Goal: Information Seeking & Learning: Check status

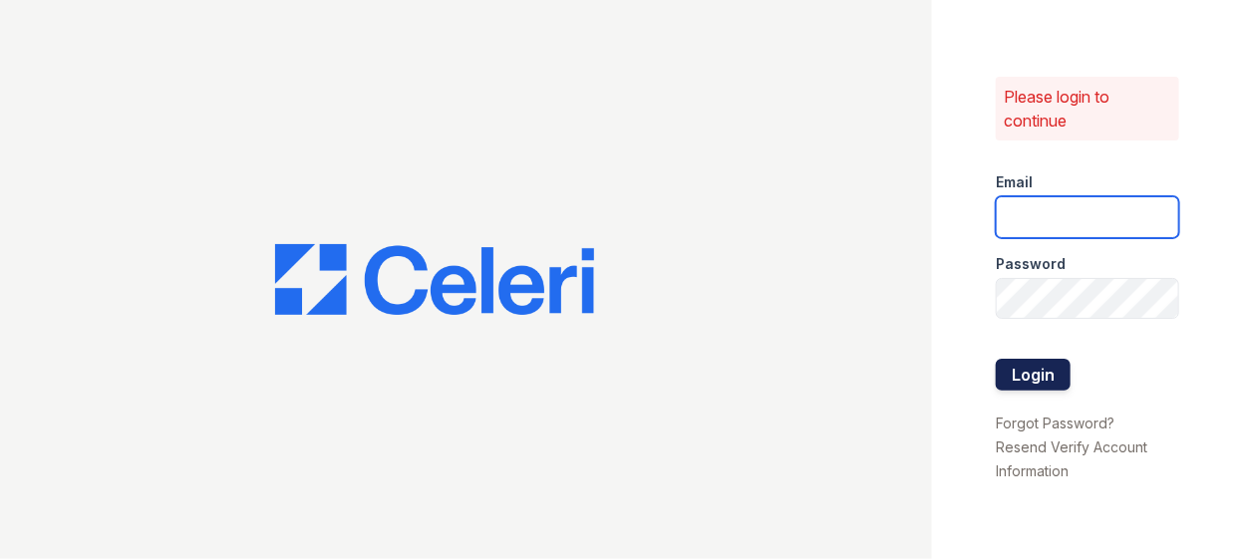
type input "prescottpark2@cafmanagement.com"
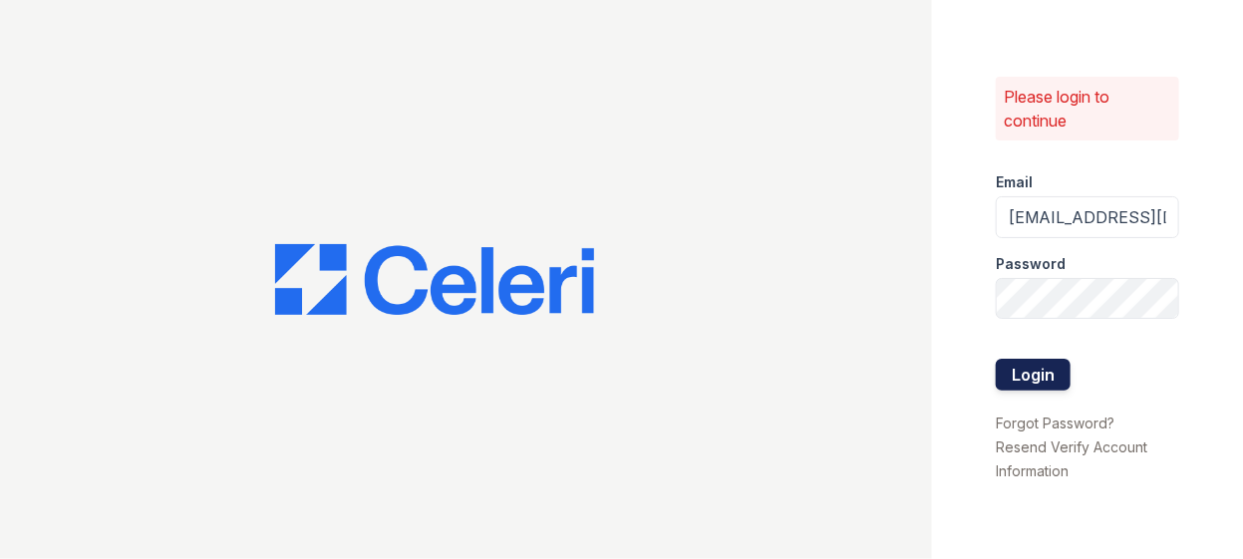
click at [1032, 385] on button "Login" at bounding box center [1033, 375] width 75 height 32
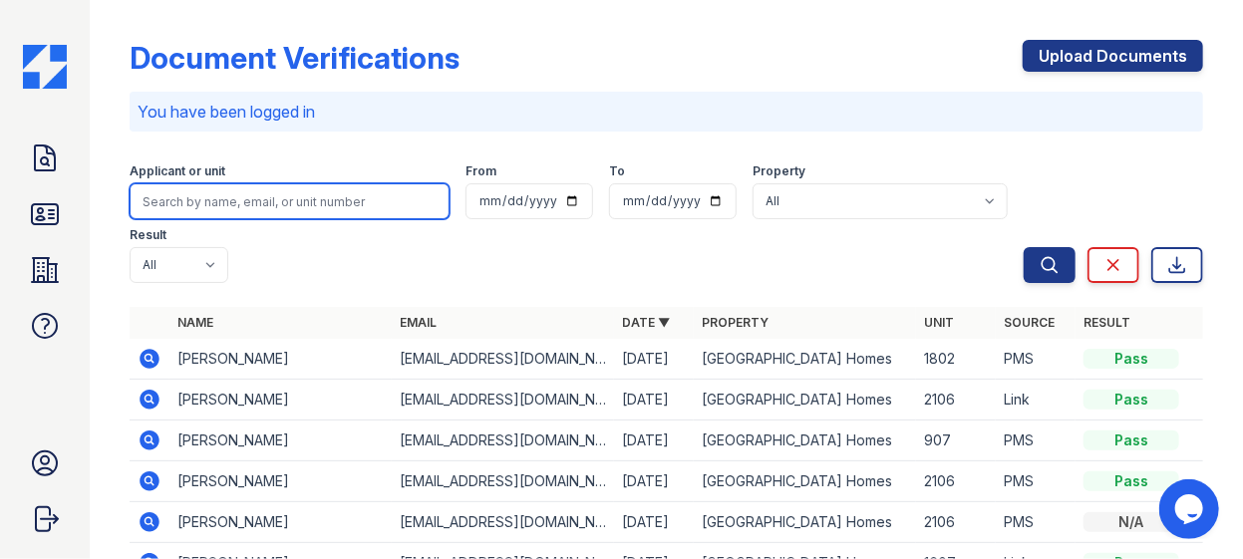
click at [263, 199] on input "search" at bounding box center [290, 201] width 320 height 36
type input "diggs"
click at [1024, 247] on button "Search" at bounding box center [1050, 265] width 52 height 36
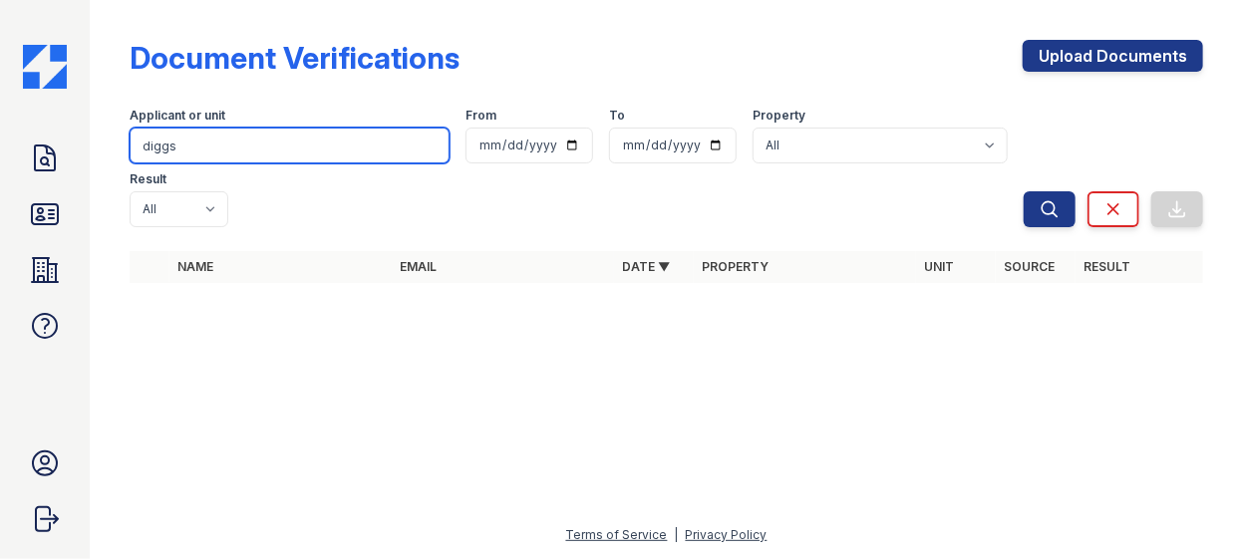
click at [239, 143] on input "diggs" at bounding box center [290, 146] width 320 height 36
type input "d"
type input "peter"
click at [1024, 191] on button "Search" at bounding box center [1050, 209] width 52 height 36
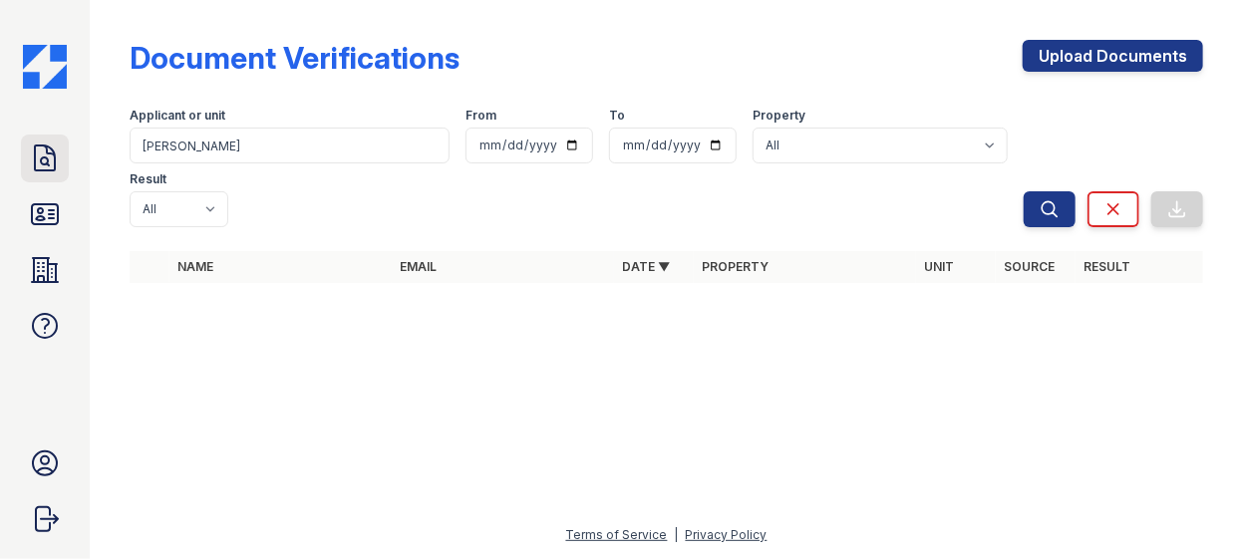
click at [63, 164] on link "Doc Verifications" at bounding box center [45, 159] width 48 height 48
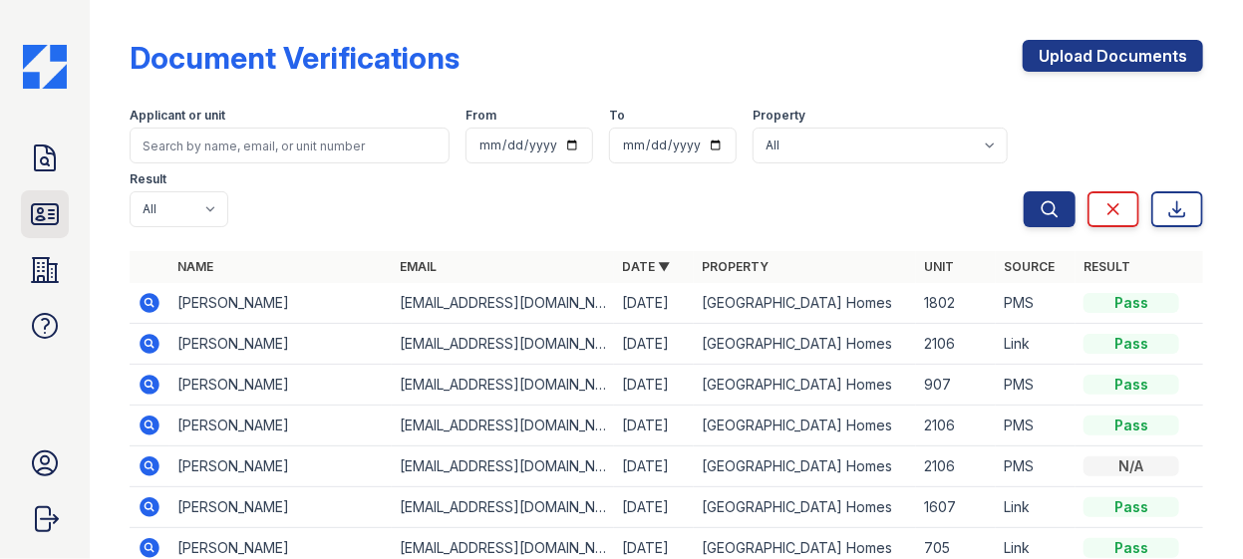
click at [28, 225] on link "ID Verifications" at bounding box center [45, 214] width 48 height 48
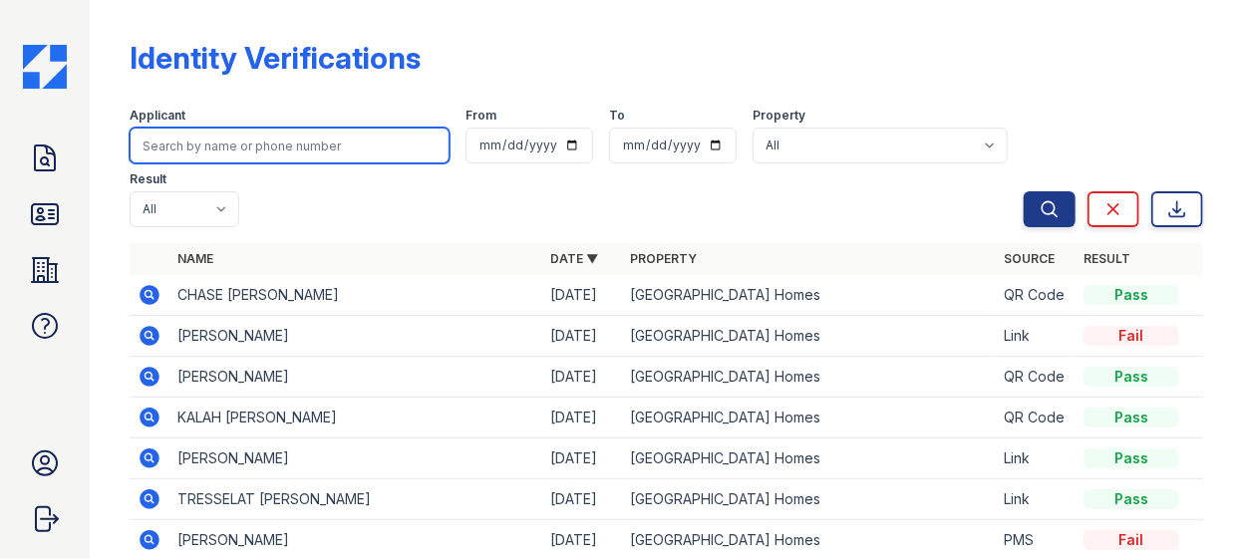
click at [204, 143] on input "search" at bounding box center [290, 146] width 320 height 36
type input "peter"
click at [1024, 191] on button "Search" at bounding box center [1050, 209] width 52 height 36
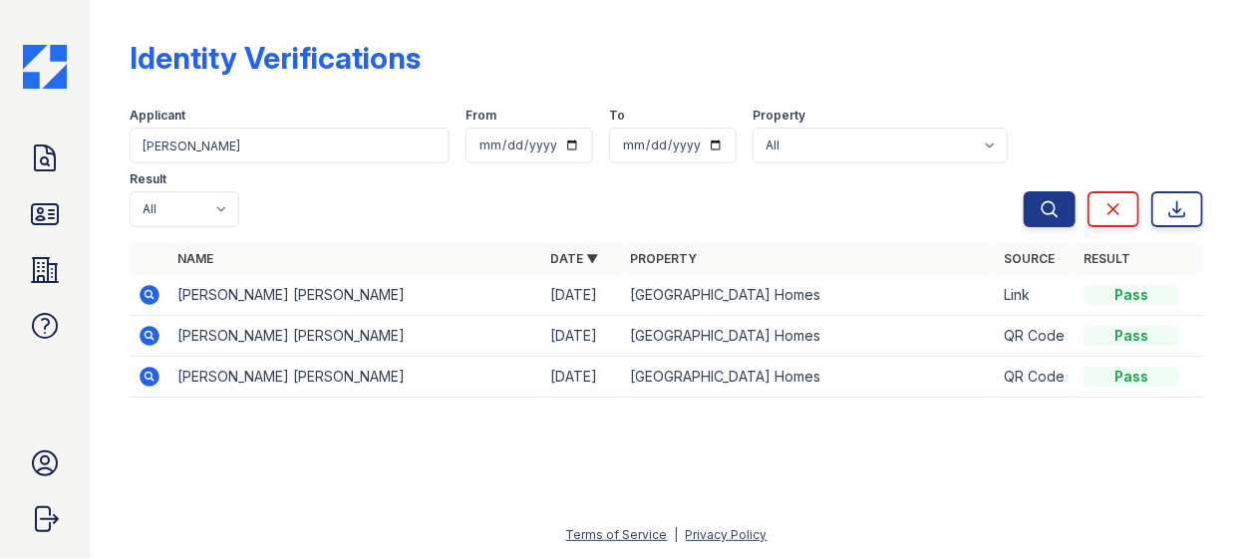
click at [151, 285] on icon at bounding box center [150, 295] width 20 height 20
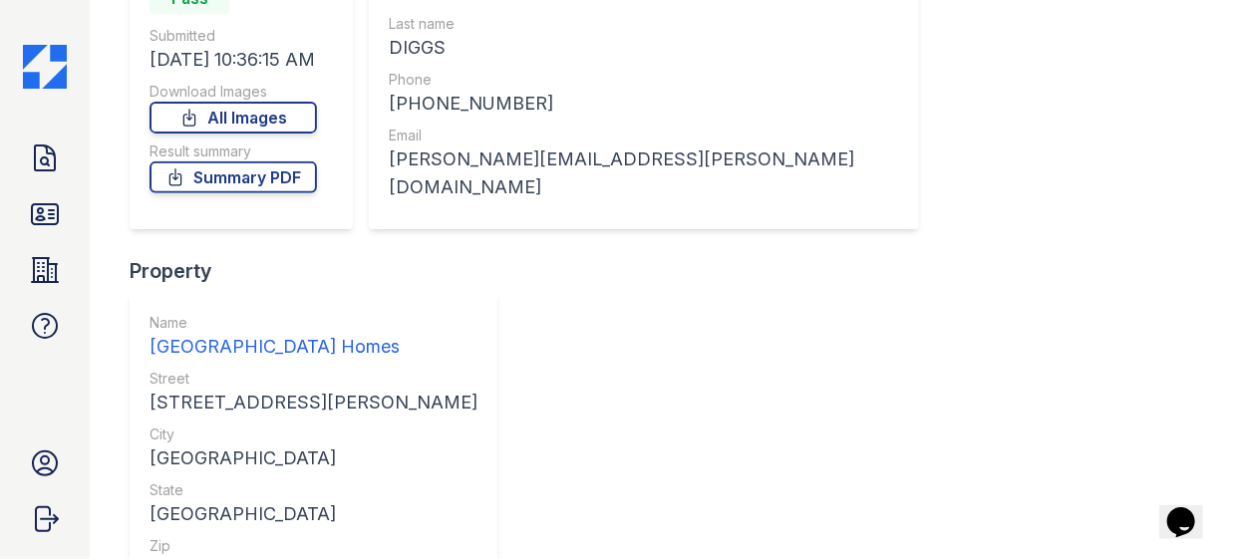
scroll to position [271, 0]
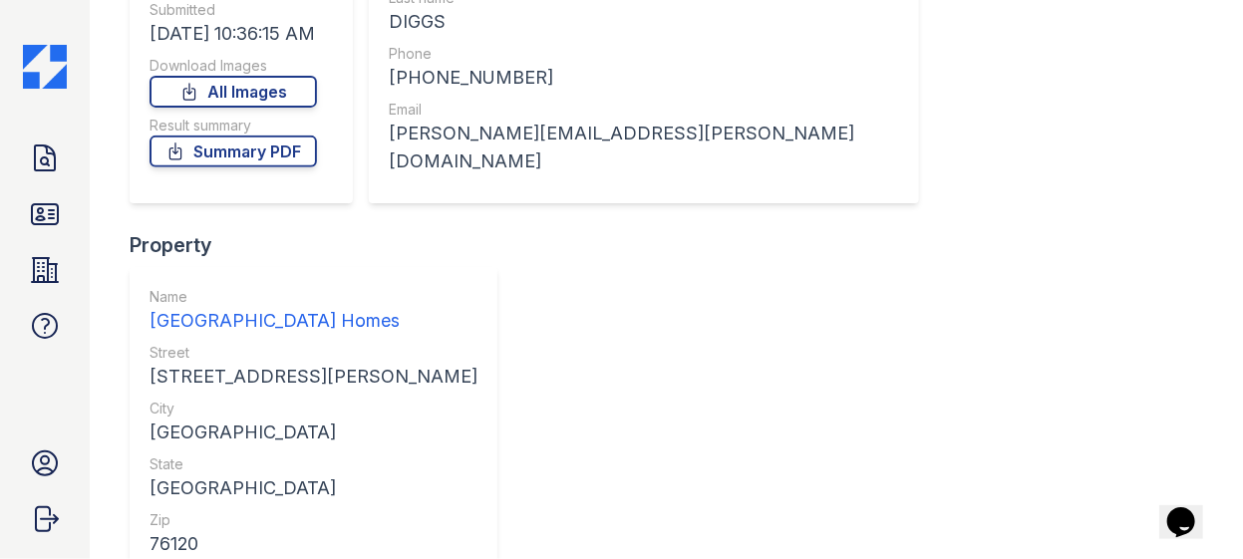
click at [250, 161] on link "Summary PDF" at bounding box center [232, 152] width 167 height 32
click at [26, 223] on link "ID Verifications" at bounding box center [45, 214] width 48 height 48
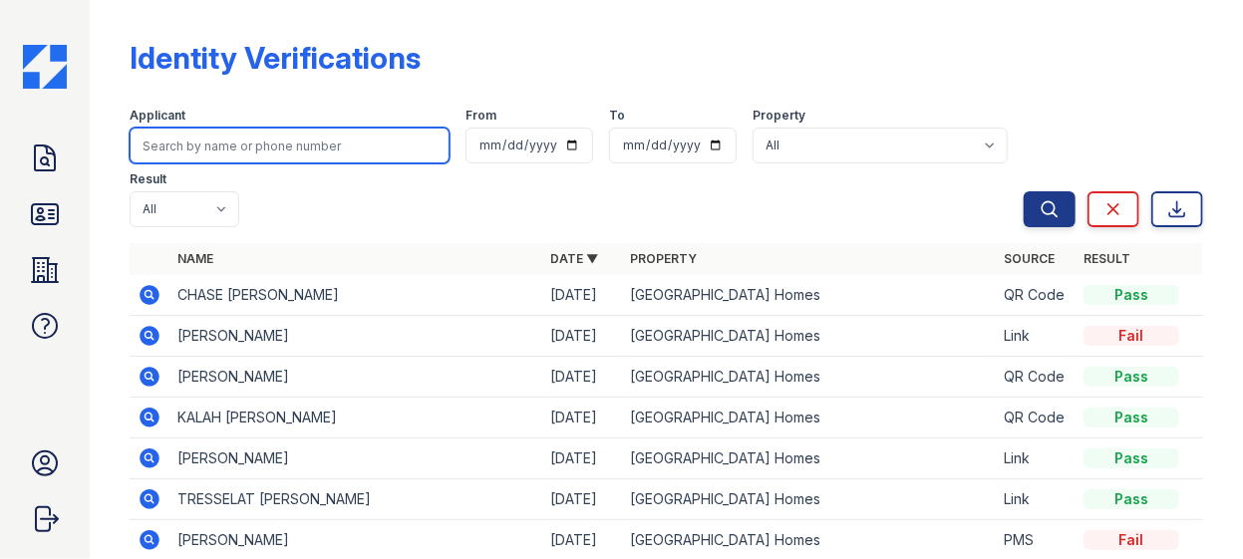
click at [297, 136] on input "search" at bounding box center [290, 146] width 320 height 36
type input "diggs"
click at [1024, 191] on button "Search" at bounding box center [1050, 209] width 52 height 36
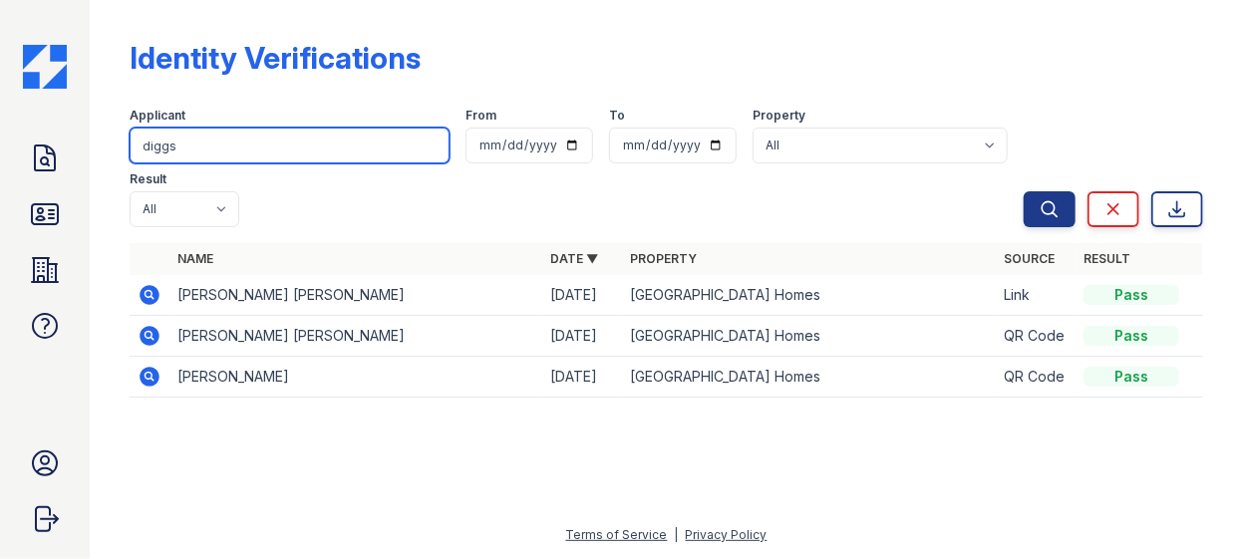
click at [237, 149] on input "diggs" at bounding box center [290, 146] width 320 height 36
type input "d"
type input "acosta"
click at [1024, 191] on button "Search" at bounding box center [1050, 209] width 52 height 36
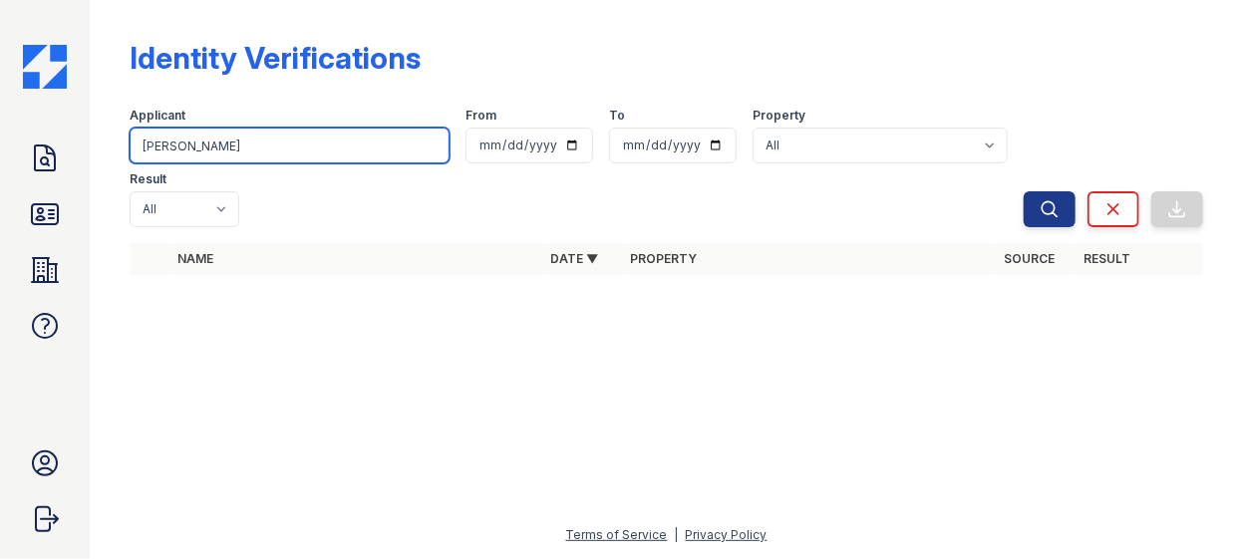
click at [226, 157] on input "acosta" at bounding box center [290, 146] width 320 height 36
type input "a"
type input "abiola"
click at [1024, 191] on button "Search" at bounding box center [1050, 209] width 52 height 36
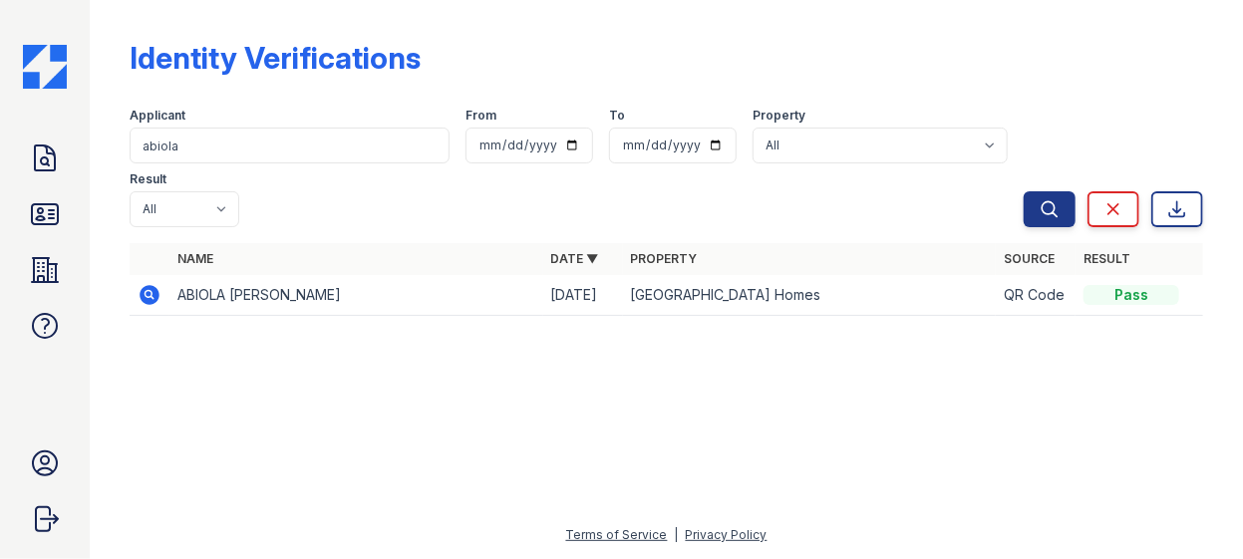
click at [158, 285] on icon at bounding box center [150, 295] width 20 height 20
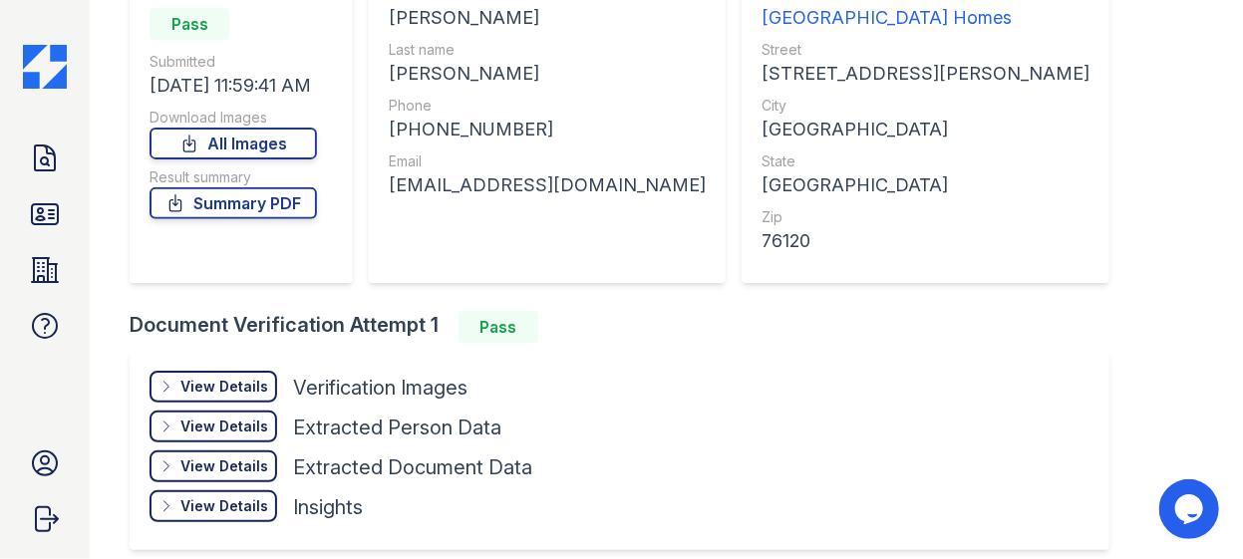
scroll to position [271, 0]
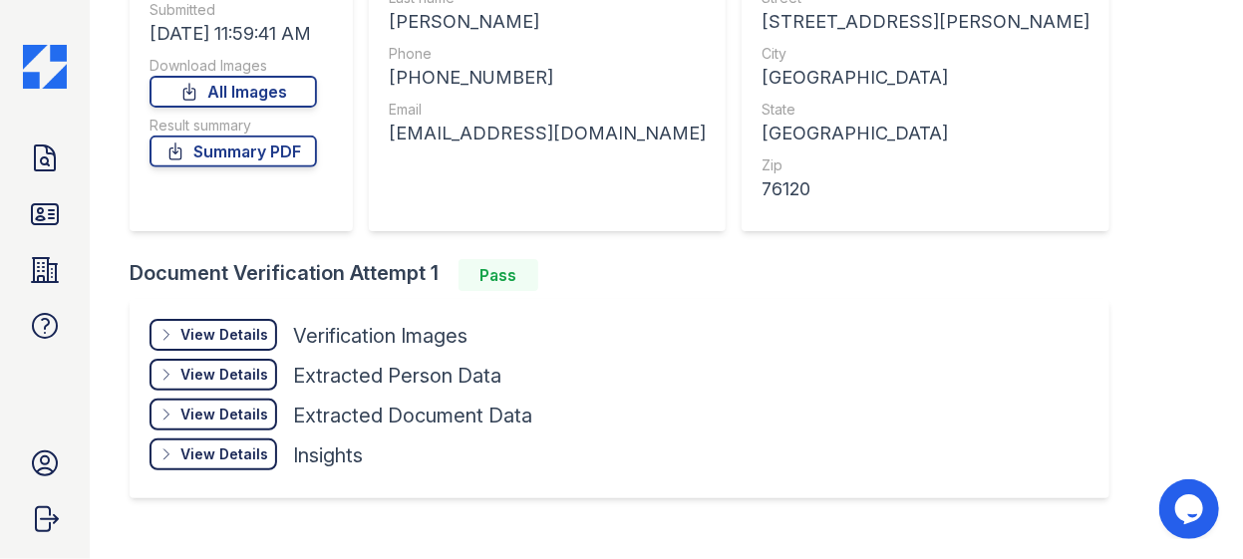
click at [225, 377] on div "View Details" at bounding box center [224, 375] width 88 height 20
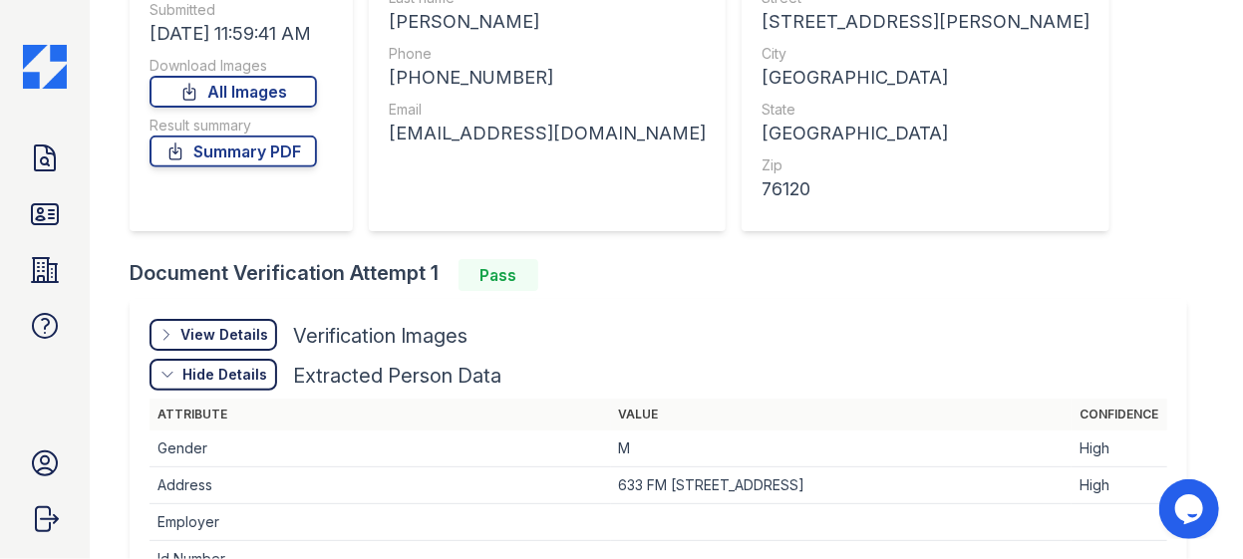
click at [185, 340] on div "View Details" at bounding box center [224, 335] width 88 height 20
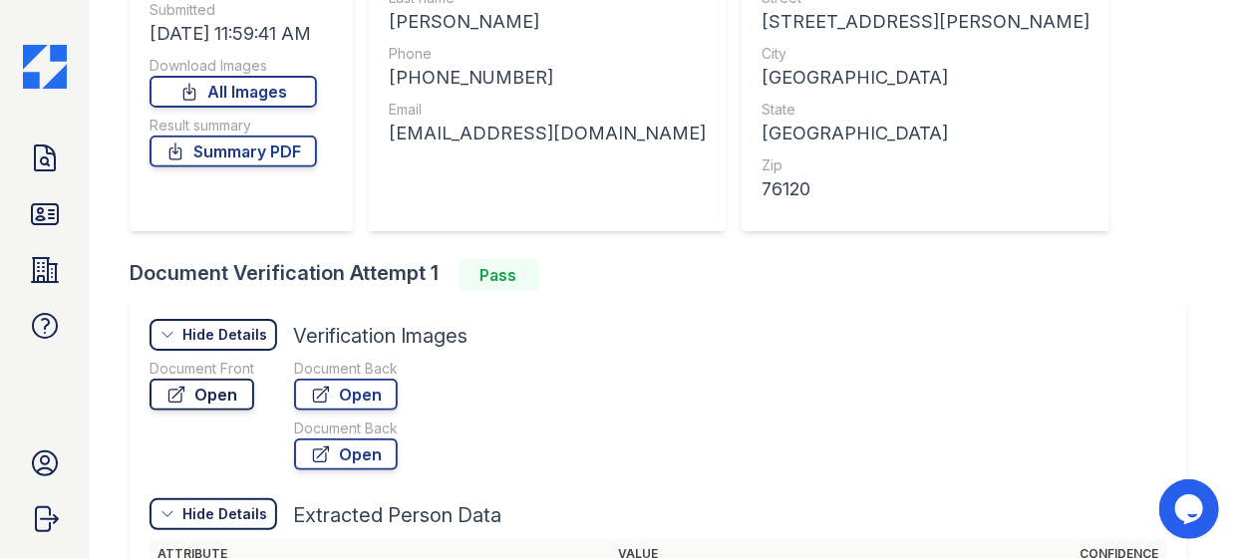
click at [166, 394] on link "Open" at bounding box center [201, 395] width 105 height 32
click at [39, 216] on icon at bounding box center [45, 214] width 32 height 32
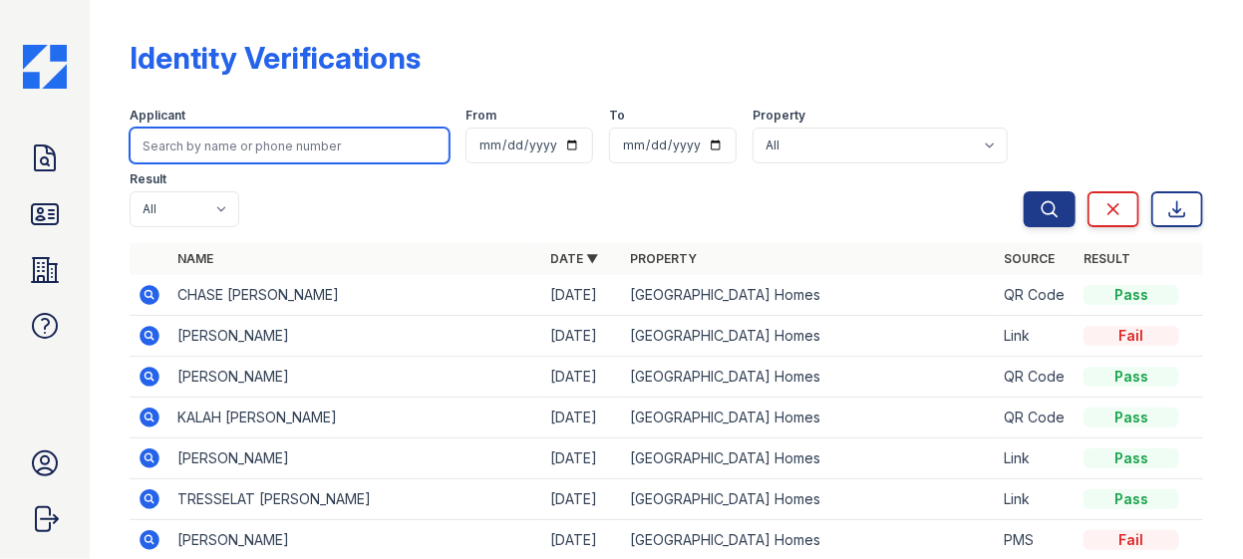
click at [299, 141] on input "search" at bounding box center [290, 146] width 320 height 36
type input "gross"
click at [1024, 191] on button "Search" at bounding box center [1050, 209] width 52 height 36
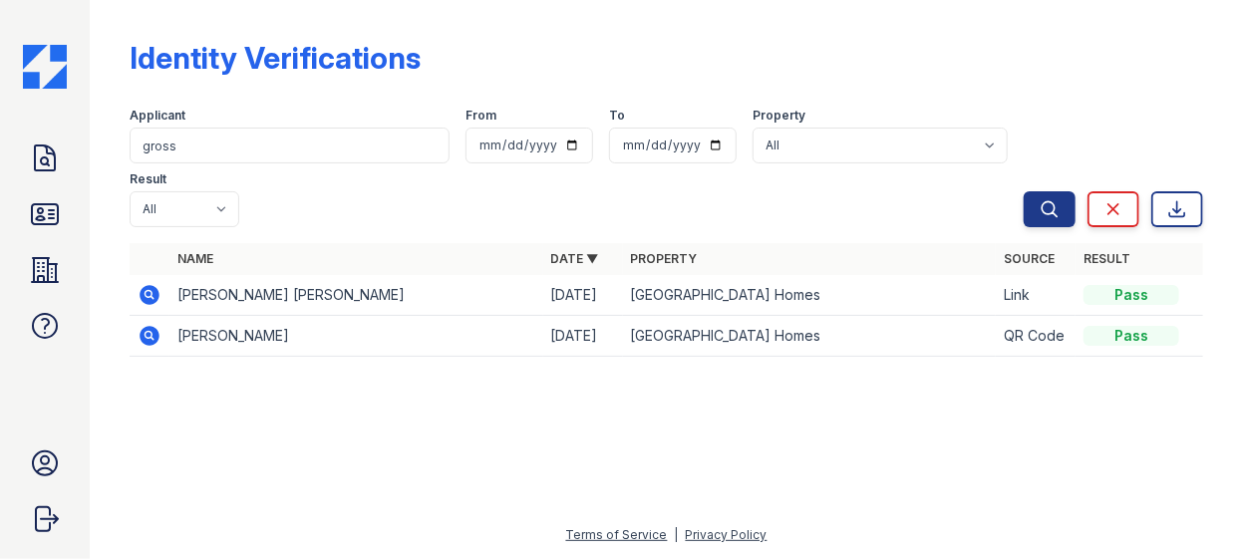
click at [147, 291] on icon at bounding box center [148, 293] width 5 height 5
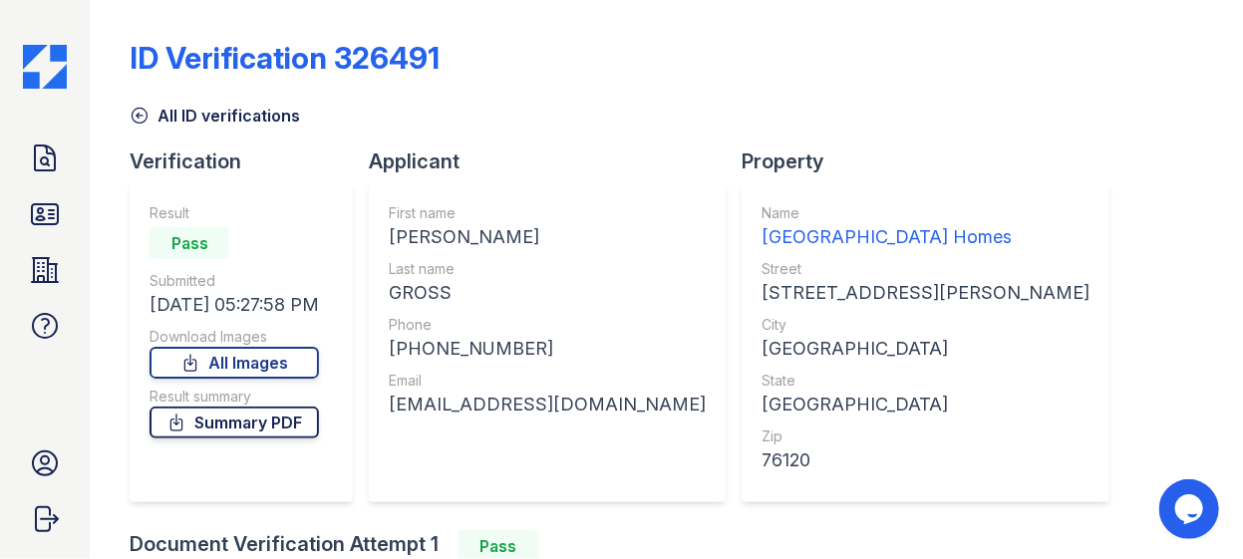
click at [262, 431] on link "Summary PDF" at bounding box center [233, 423] width 169 height 32
click at [254, 364] on link "All Images" at bounding box center [233, 363] width 169 height 32
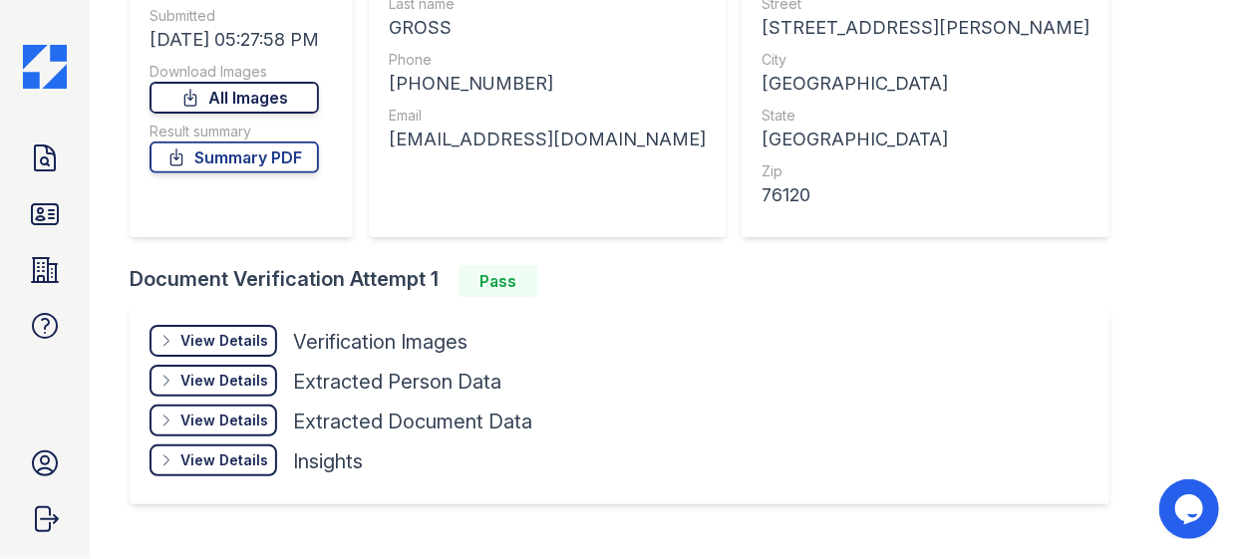
scroll to position [271, 0]
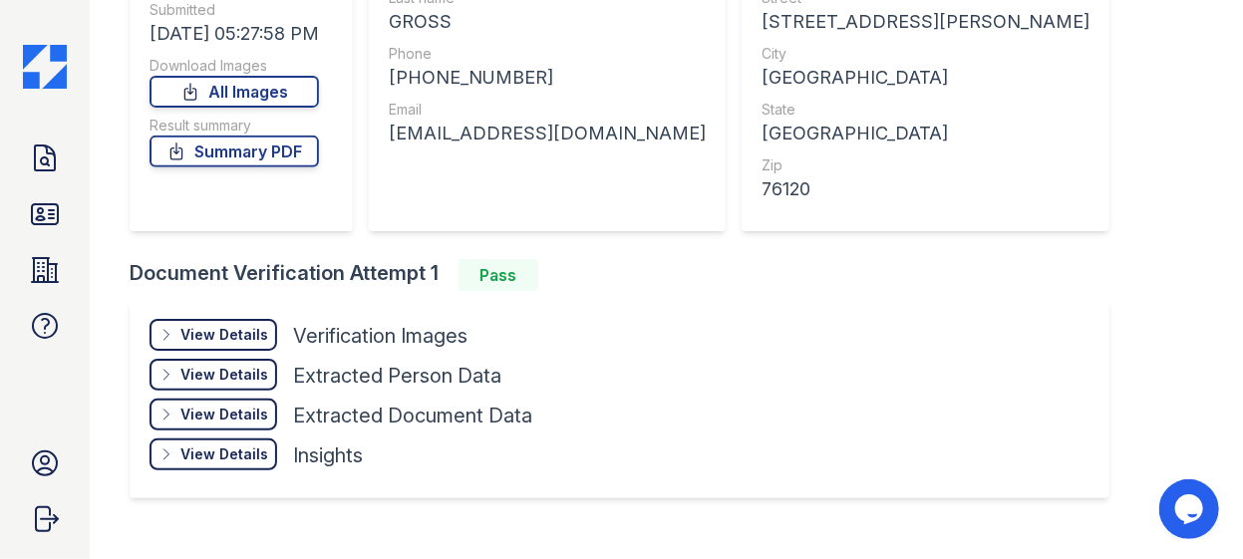
click at [243, 350] on div "View Details Details" at bounding box center [213, 335] width 128 height 32
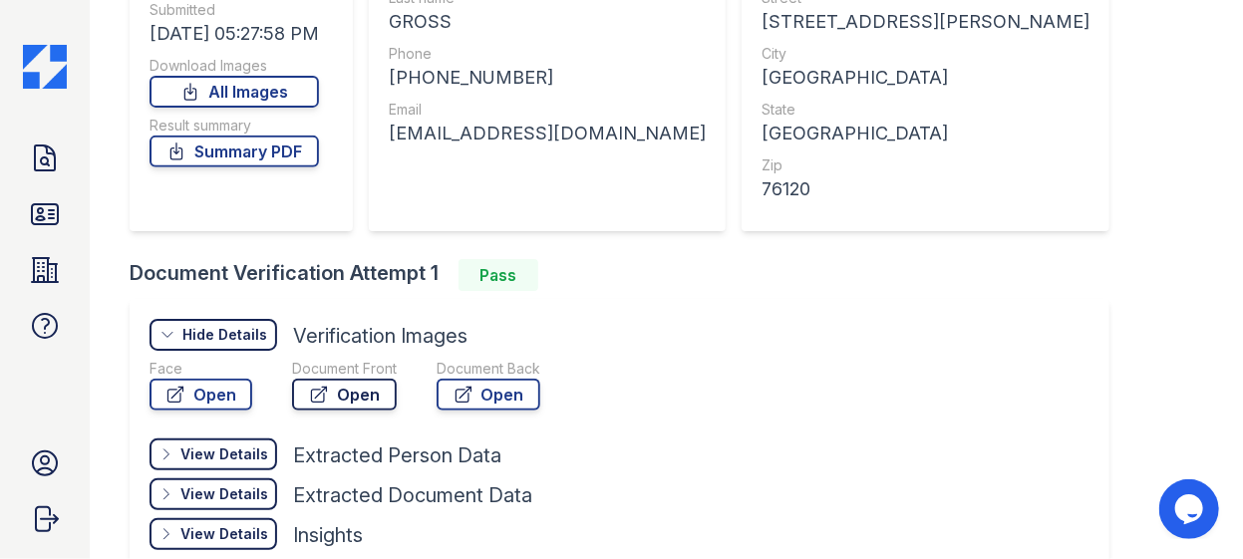
click at [348, 391] on link "Open" at bounding box center [344, 395] width 105 height 32
click at [46, 216] on icon at bounding box center [45, 214] width 32 height 32
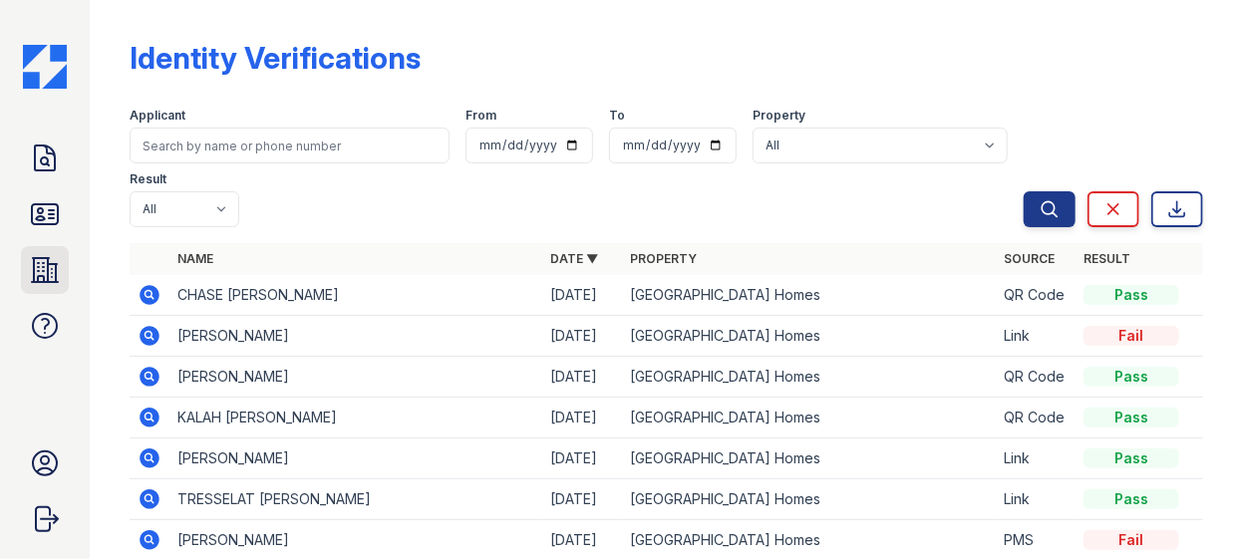
click at [42, 270] on icon at bounding box center [45, 270] width 26 height 24
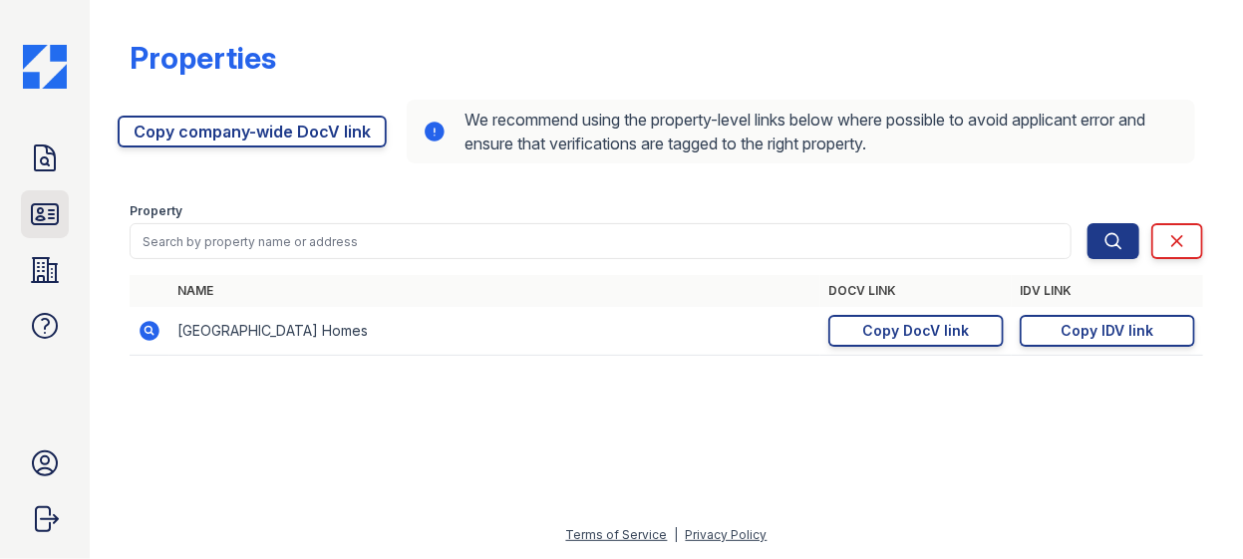
click at [41, 204] on icon at bounding box center [45, 214] width 26 height 20
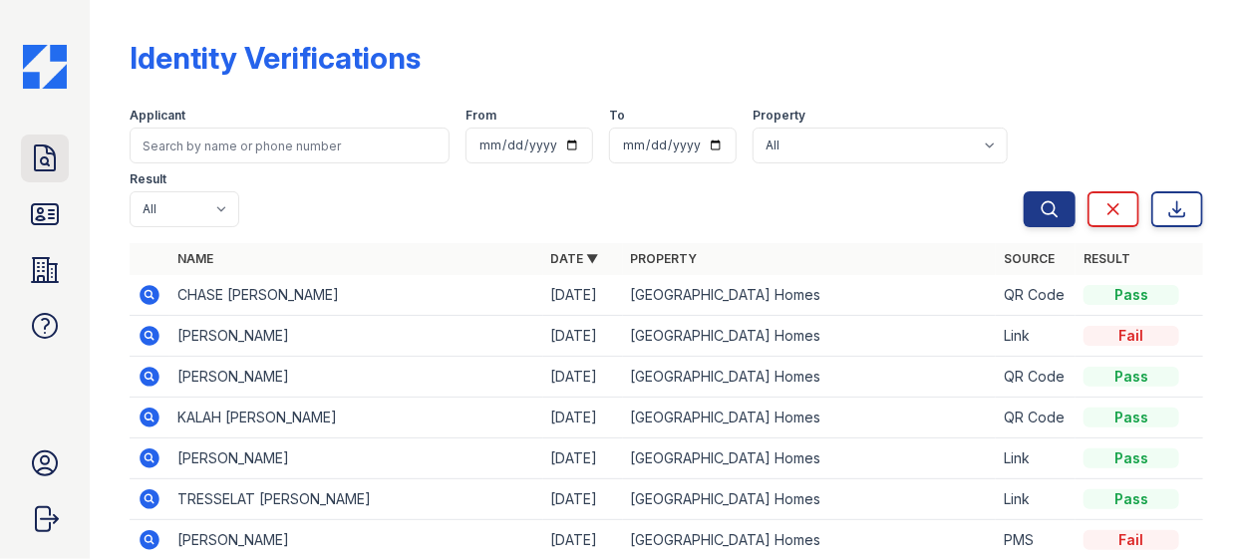
click at [48, 156] on icon at bounding box center [45, 159] width 32 height 32
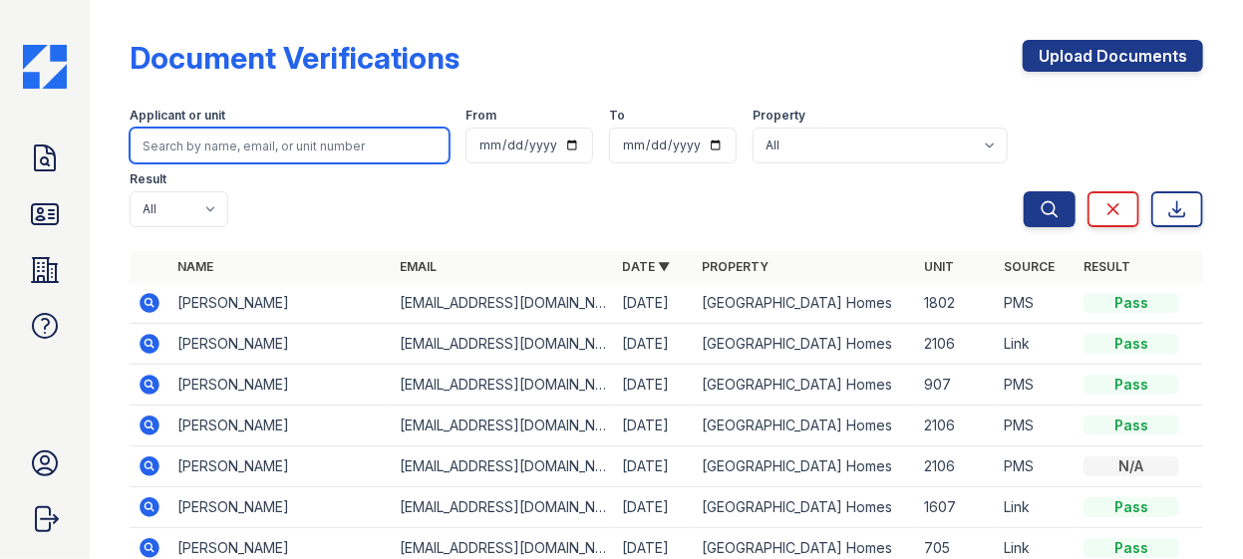
click at [230, 153] on input "search" at bounding box center [290, 146] width 320 height 36
type input "GROSS"
click at [1024, 191] on button "Search" at bounding box center [1050, 209] width 52 height 36
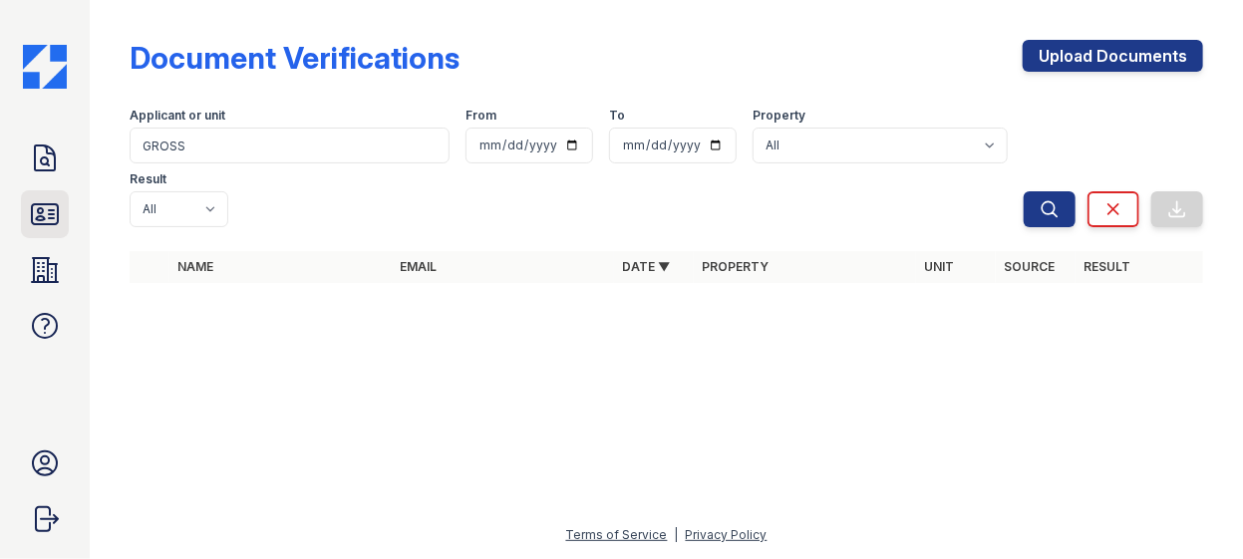
click at [52, 207] on icon at bounding box center [45, 214] width 32 height 32
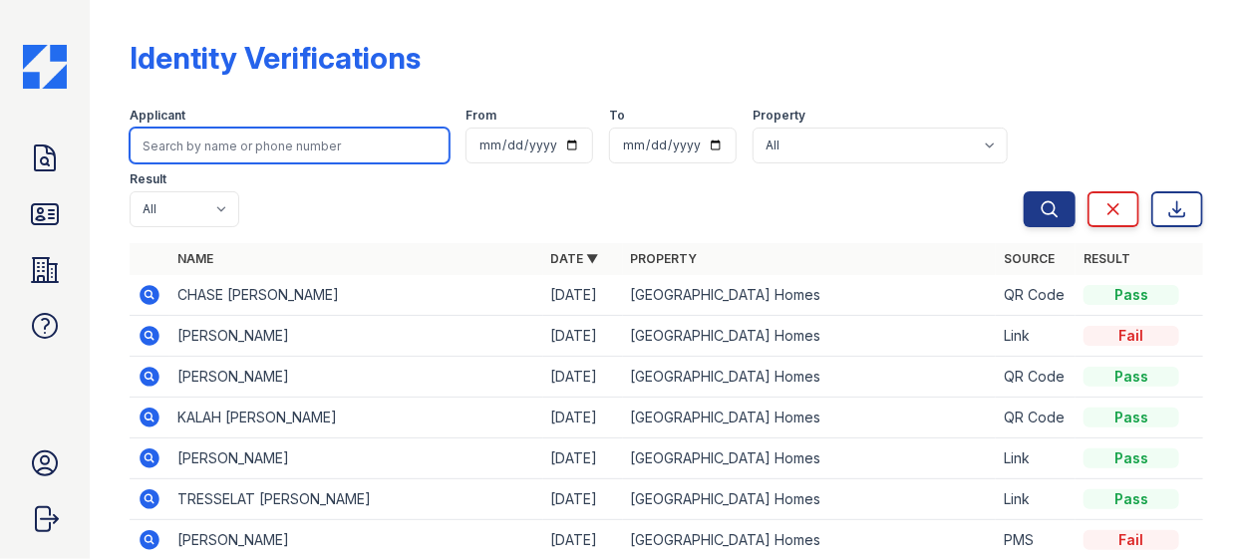
click at [303, 138] on input "search" at bounding box center [290, 146] width 320 height 36
type input "simon"
click at [1024, 191] on button "Search" at bounding box center [1050, 209] width 52 height 36
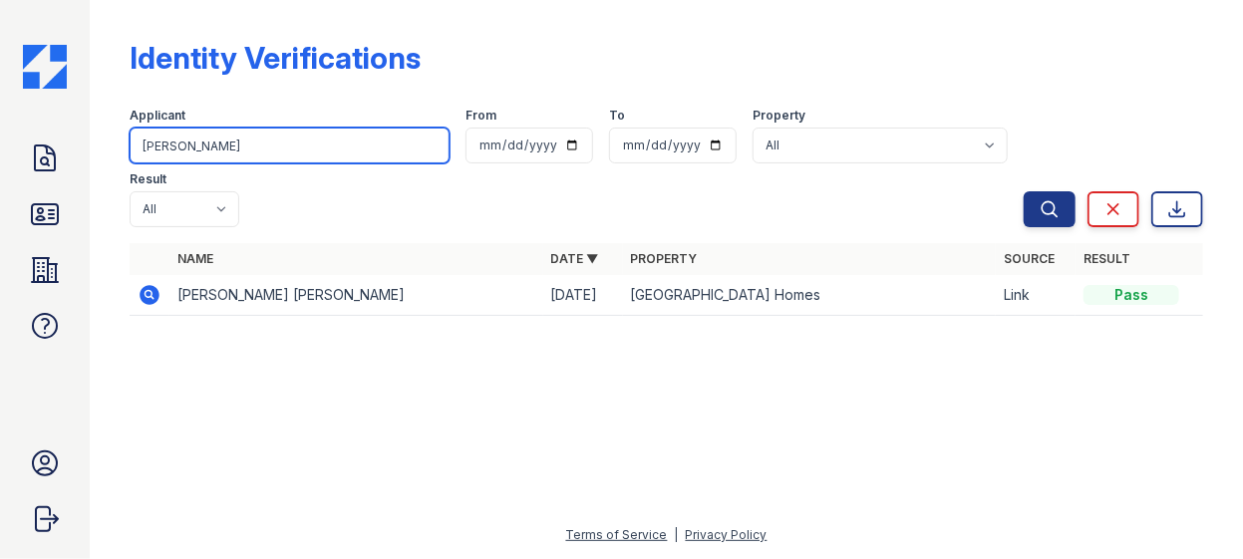
click at [280, 149] on input "simon" at bounding box center [290, 146] width 320 height 36
type input "s"
type input "contrella"
click at [1024, 191] on button "Search" at bounding box center [1050, 209] width 52 height 36
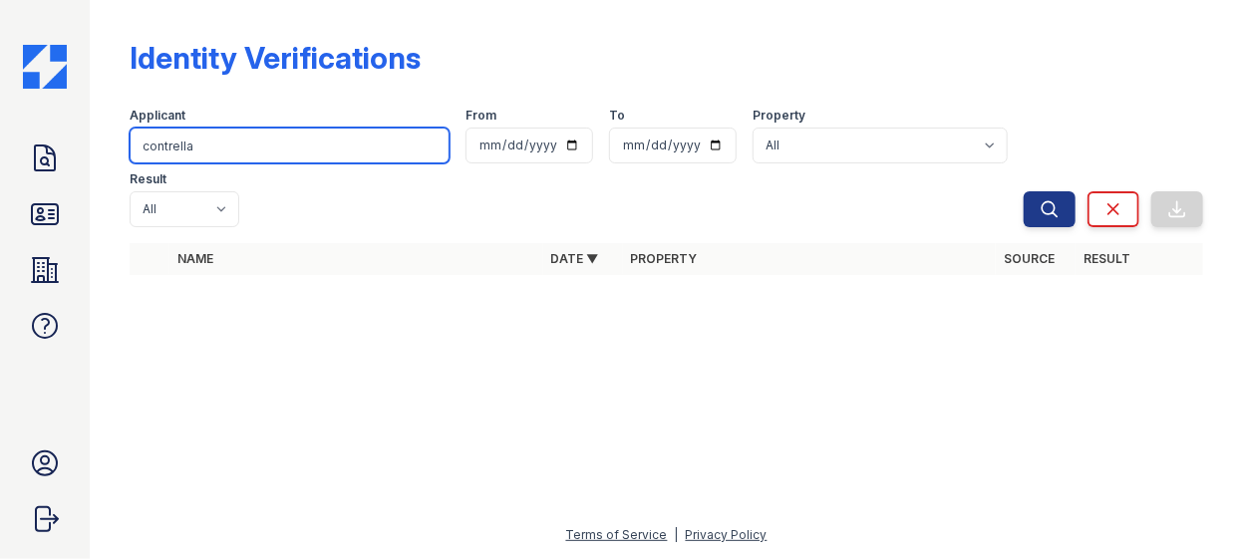
click at [256, 160] on input "contrella" at bounding box center [290, 146] width 320 height 36
type input "c"
type input "simon"
click at [1024, 191] on button "Search" at bounding box center [1050, 209] width 52 height 36
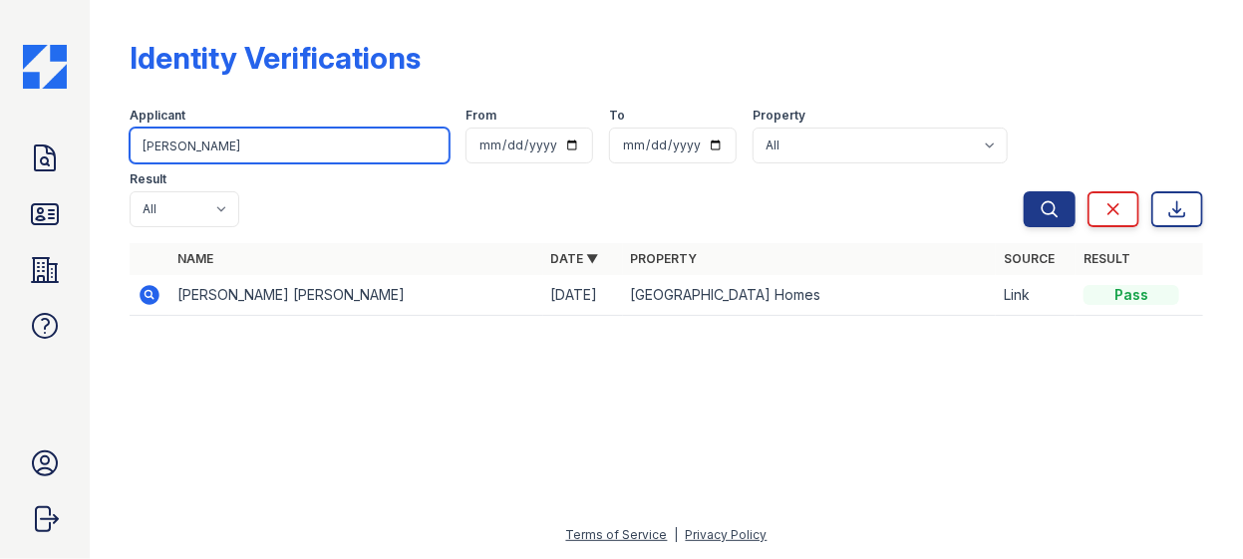
click at [202, 149] on input "simon" at bounding box center [290, 146] width 320 height 36
type input "s"
type input "vargas"
click at [1024, 191] on button "Search" at bounding box center [1050, 209] width 52 height 36
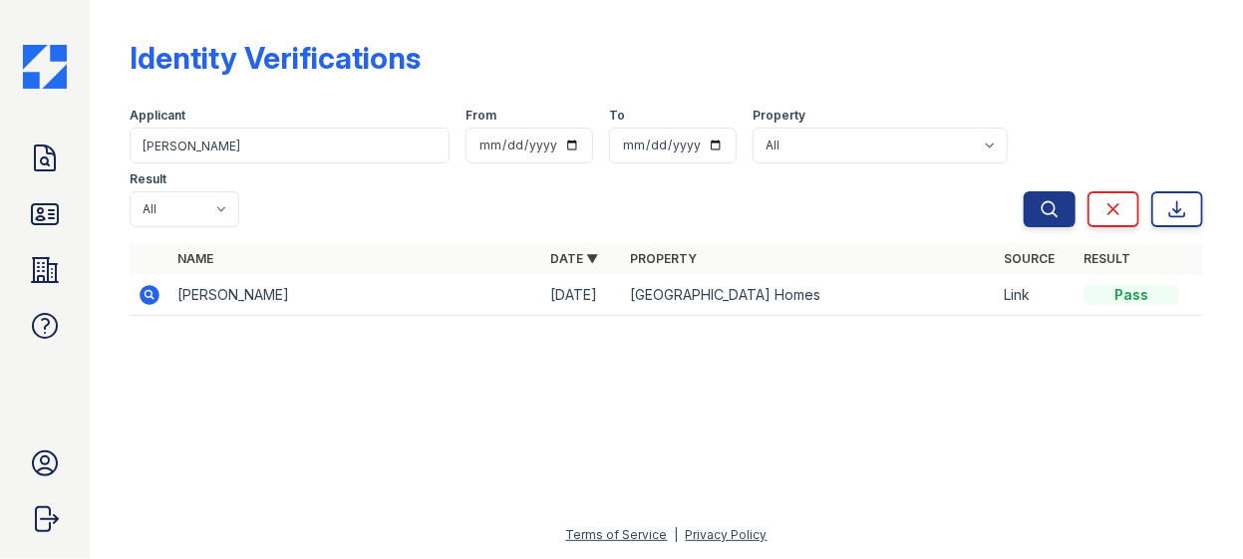
click at [158, 283] on icon at bounding box center [150, 295] width 24 height 24
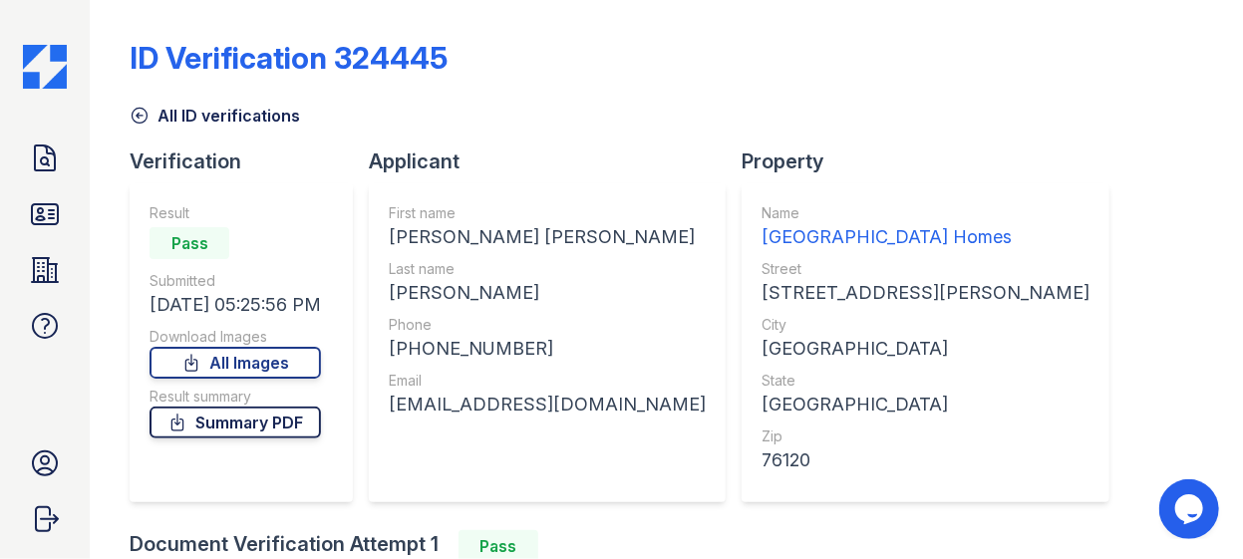
click at [235, 433] on link "Summary PDF" at bounding box center [234, 423] width 171 height 32
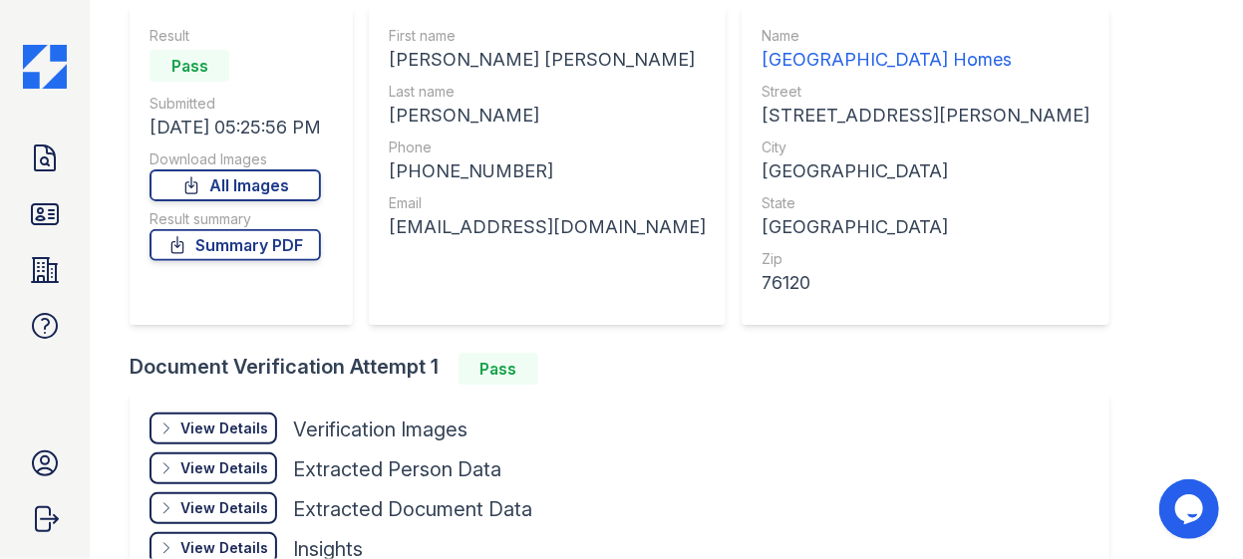
scroll to position [305, 0]
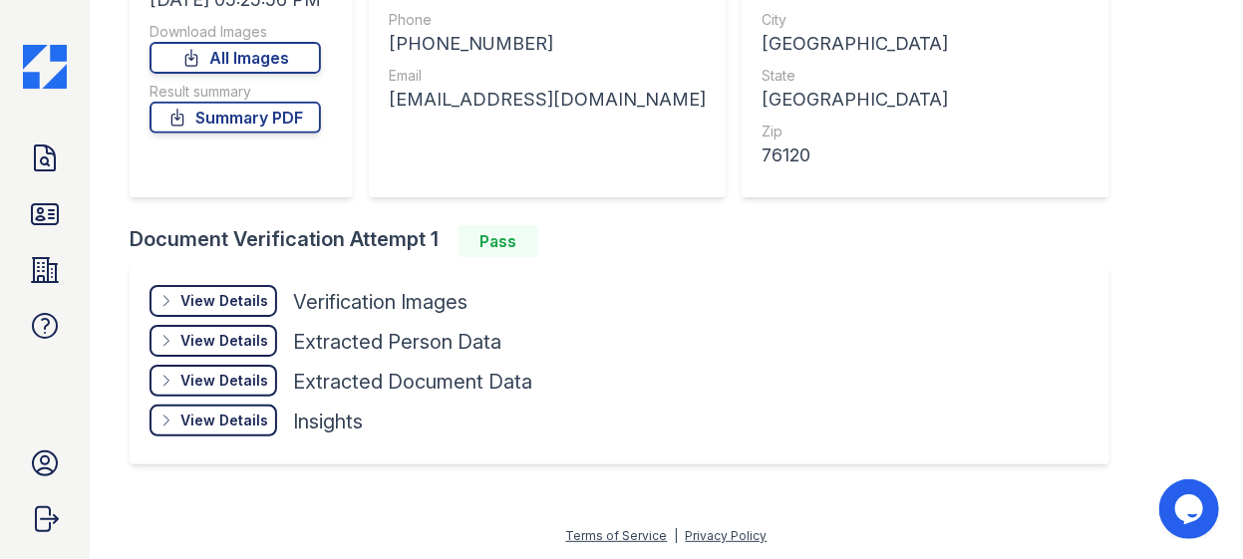
click at [251, 342] on div "View Details" at bounding box center [224, 341] width 88 height 20
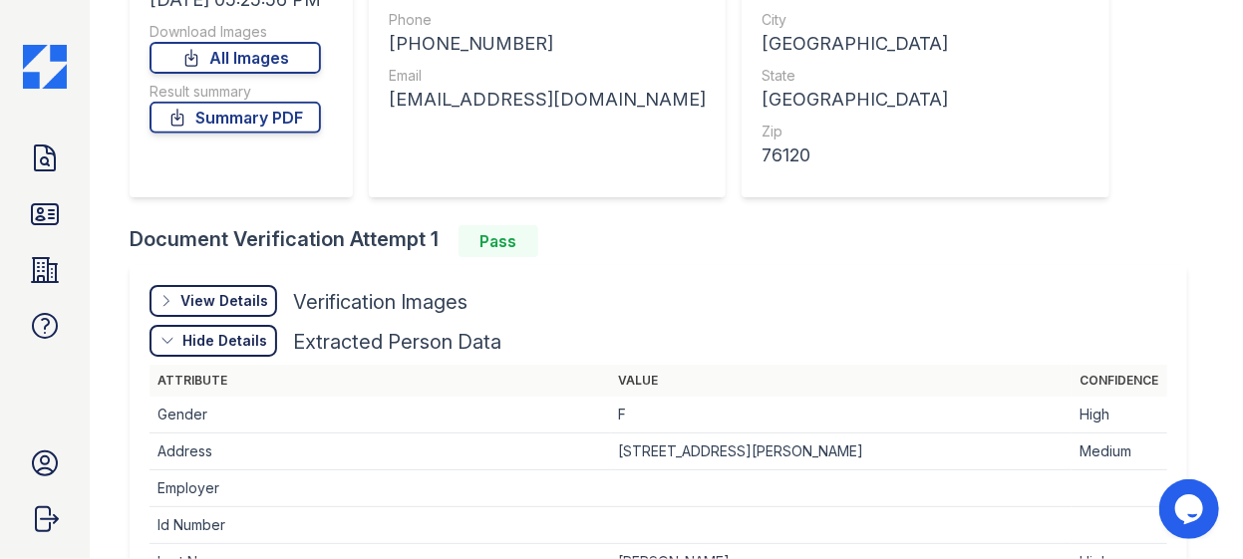
click at [199, 289] on div "View Details Details" at bounding box center [213, 301] width 128 height 32
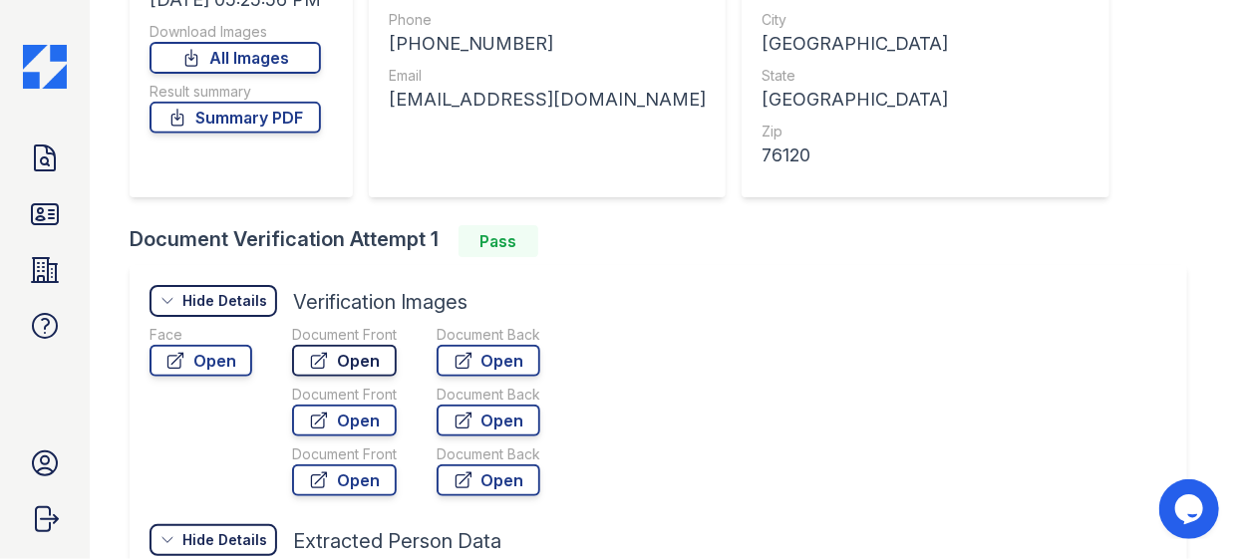
click at [344, 365] on link "Open" at bounding box center [344, 361] width 105 height 32
click at [61, 226] on icon at bounding box center [45, 214] width 32 height 32
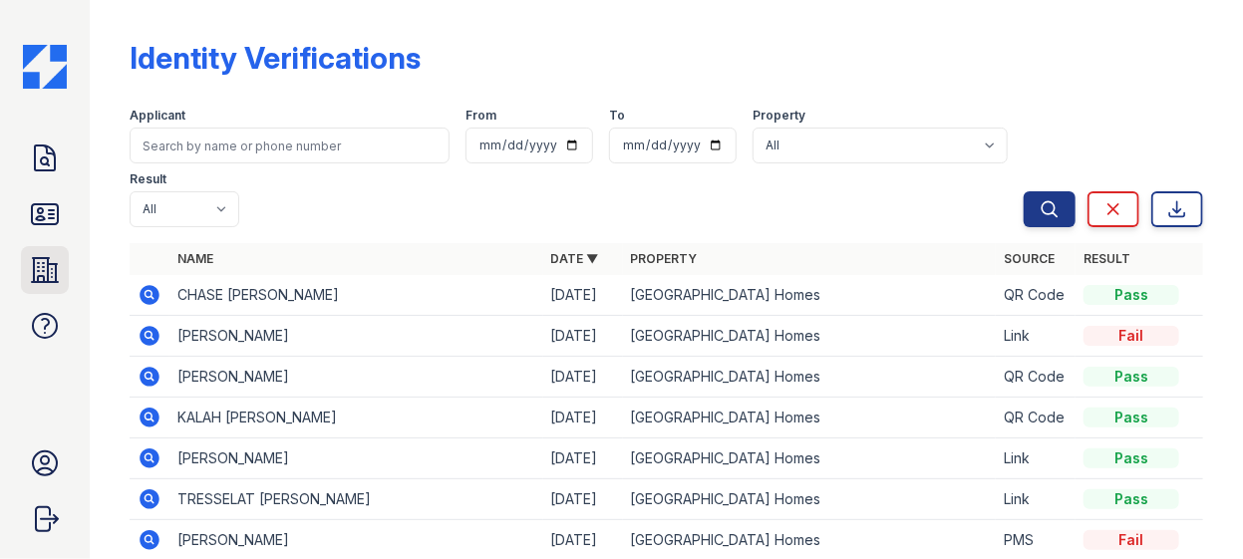
click at [44, 277] on icon at bounding box center [45, 270] width 26 height 24
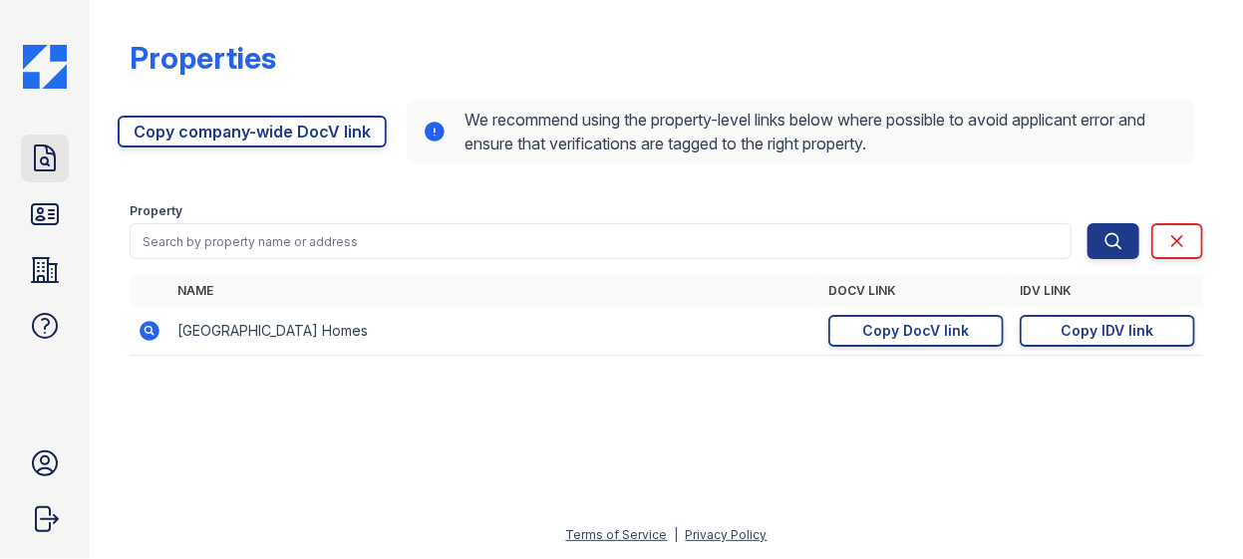
click at [38, 175] on link "Doc Verifications" at bounding box center [45, 159] width 48 height 48
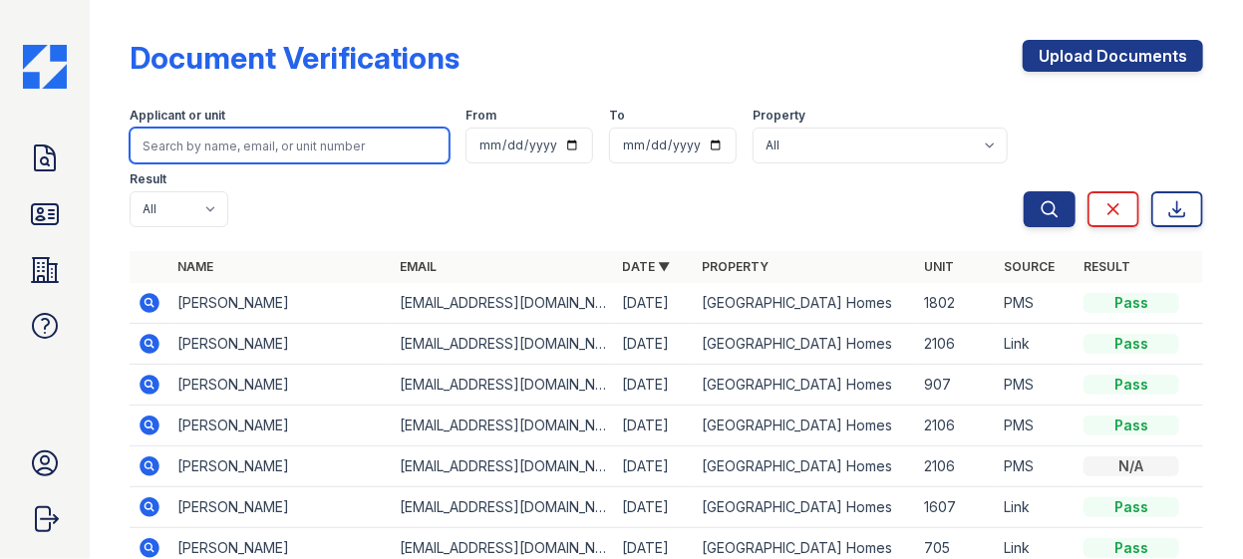
click at [198, 155] on input "search" at bounding box center [290, 146] width 320 height 36
type input "[PERSON_NAME]"
click at [1024, 191] on button "Search" at bounding box center [1050, 209] width 52 height 36
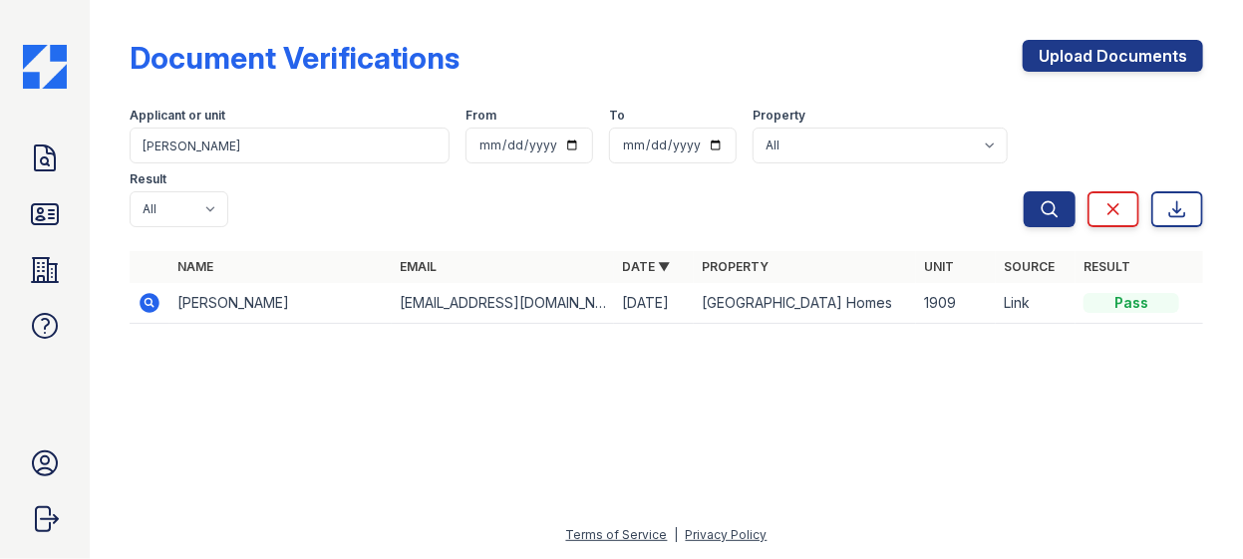
click at [170, 283] on td "ESTHER VARGAS" at bounding box center [280, 303] width 222 height 41
click at [152, 293] on icon at bounding box center [150, 303] width 20 height 20
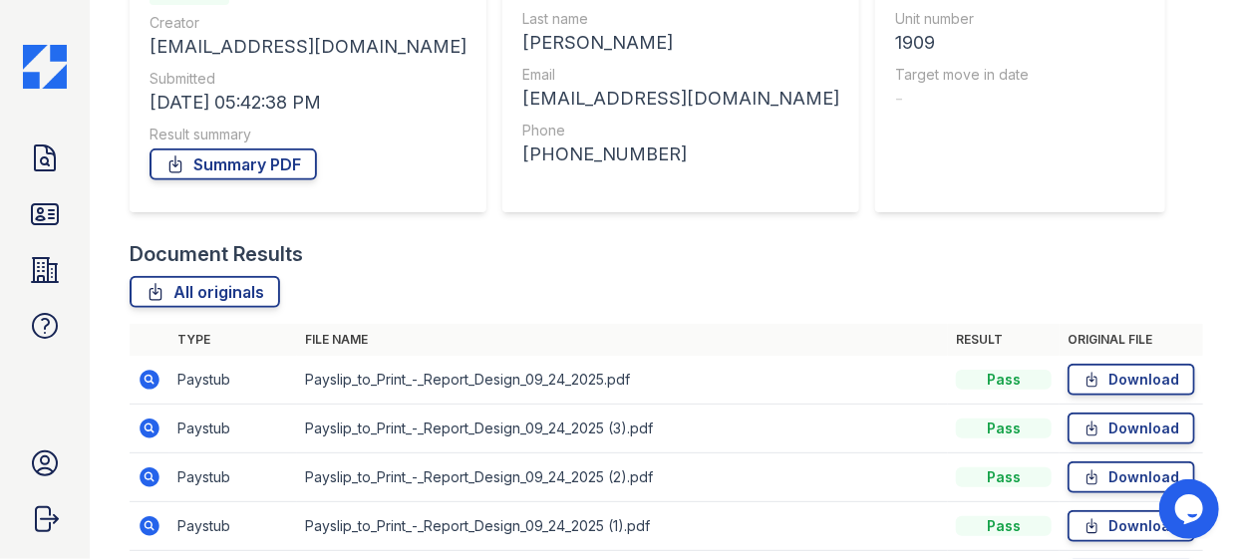
scroll to position [271, 0]
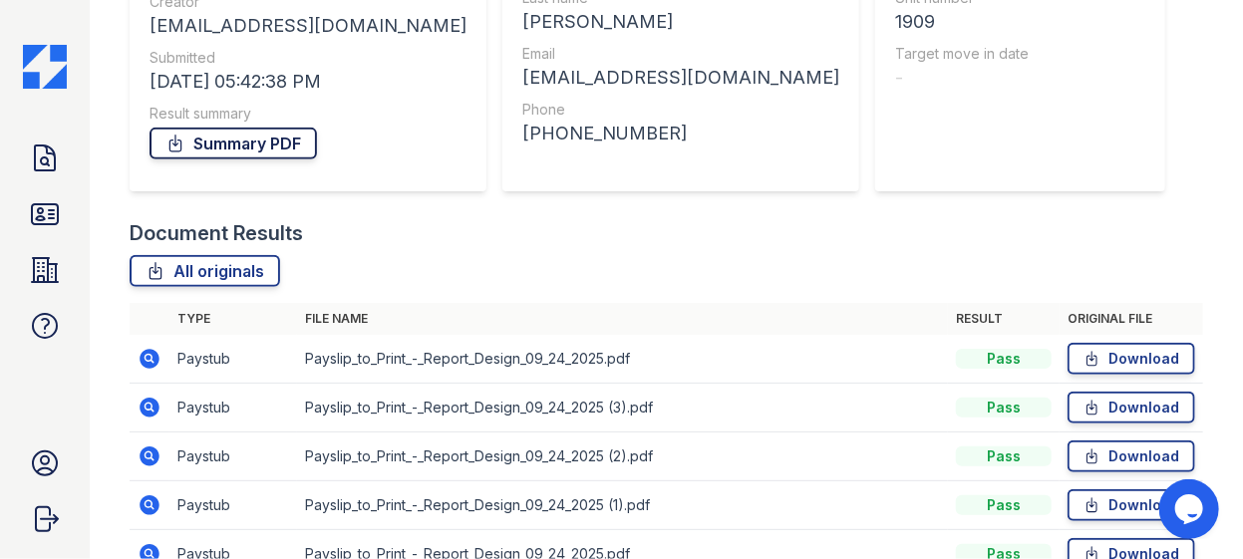
click at [209, 145] on link "Summary PDF" at bounding box center [232, 144] width 167 height 32
click at [31, 226] on icon at bounding box center [45, 214] width 32 height 32
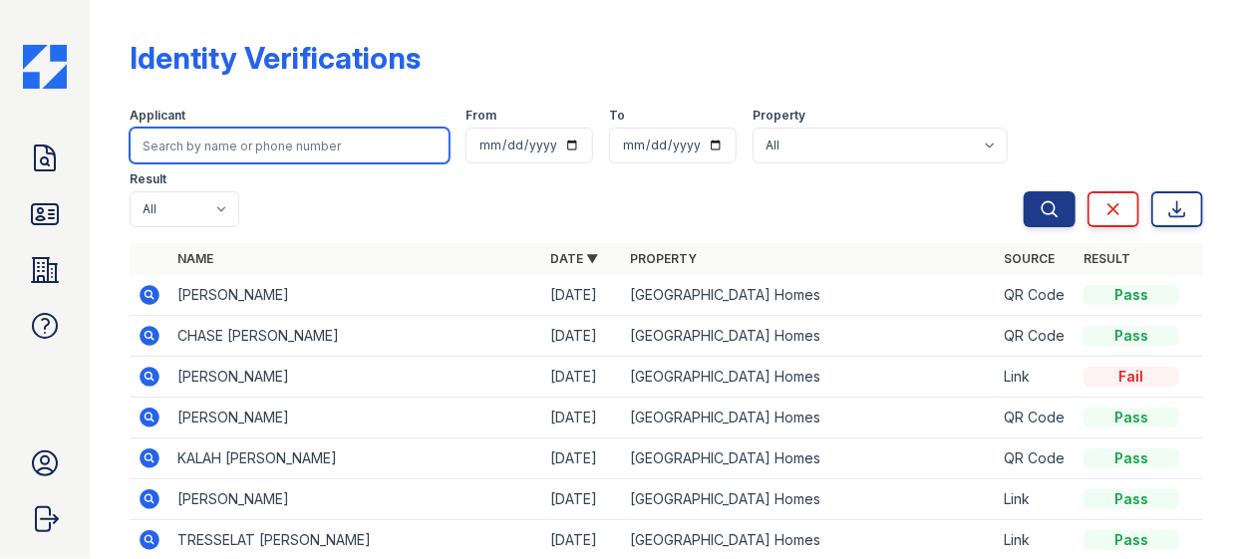
click at [248, 145] on input "search" at bounding box center [290, 146] width 320 height 36
type input "white"
click at [1024, 191] on button "Search" at bounding box center [1050, 209] width 52 height 36
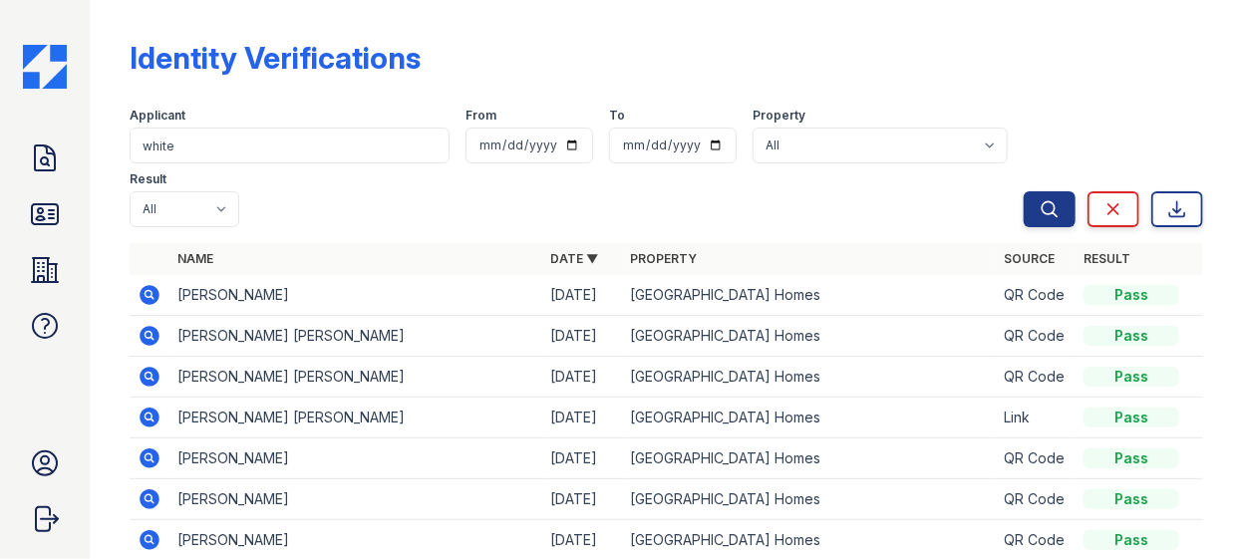
click at [156, 295] on icon at bounding box center [150, 295] width 20 height 20
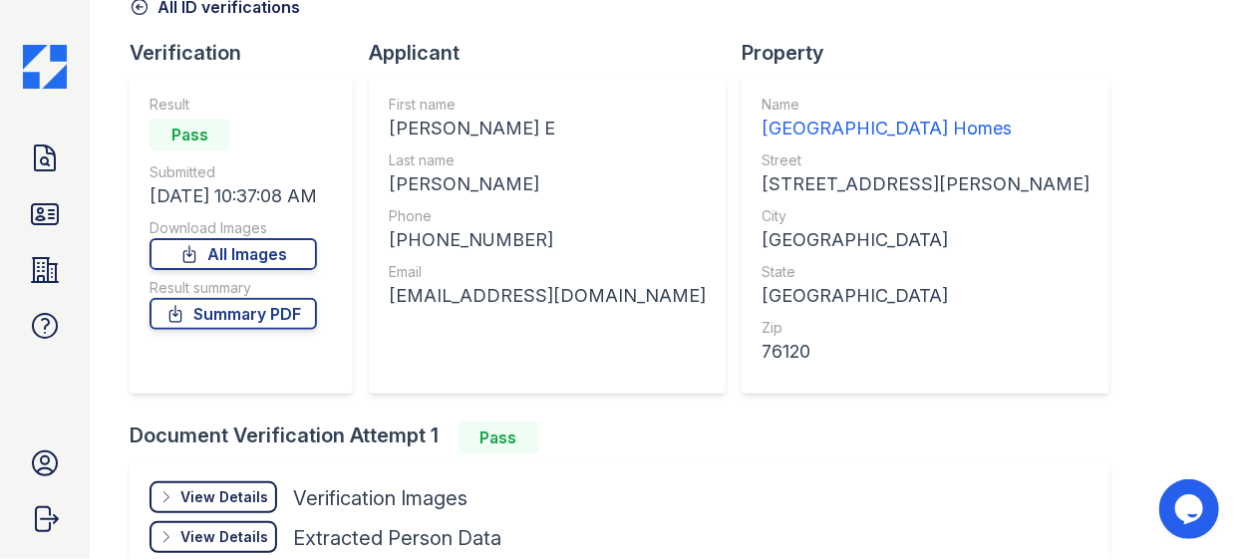
scroll to position [271, 0]
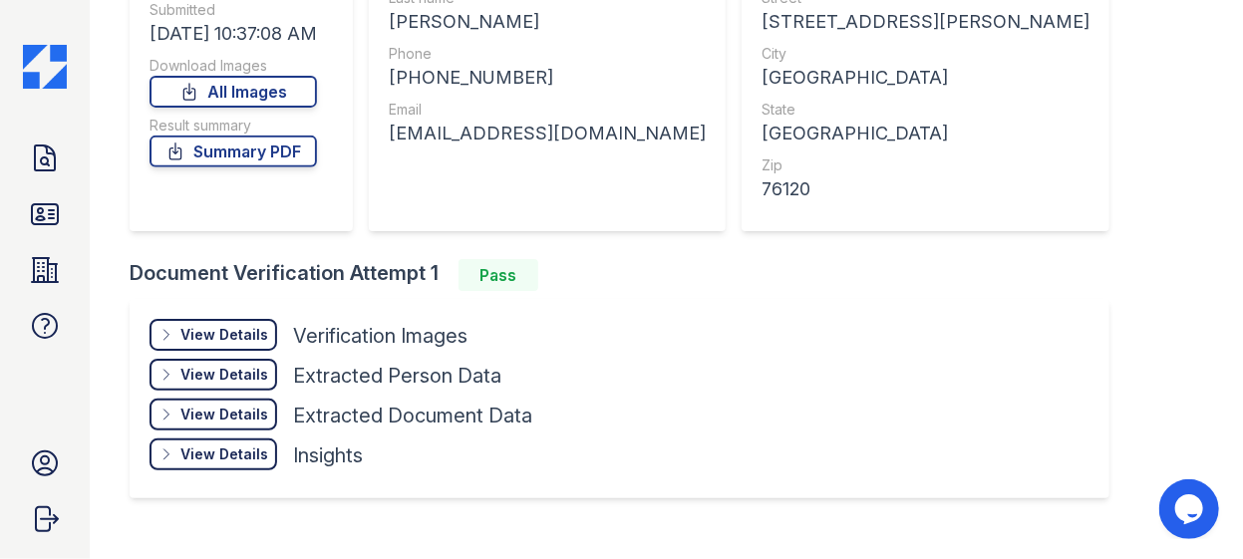
click at [218, 327] on div "View Details" at bounding box center [224, 335] width 88 height 20
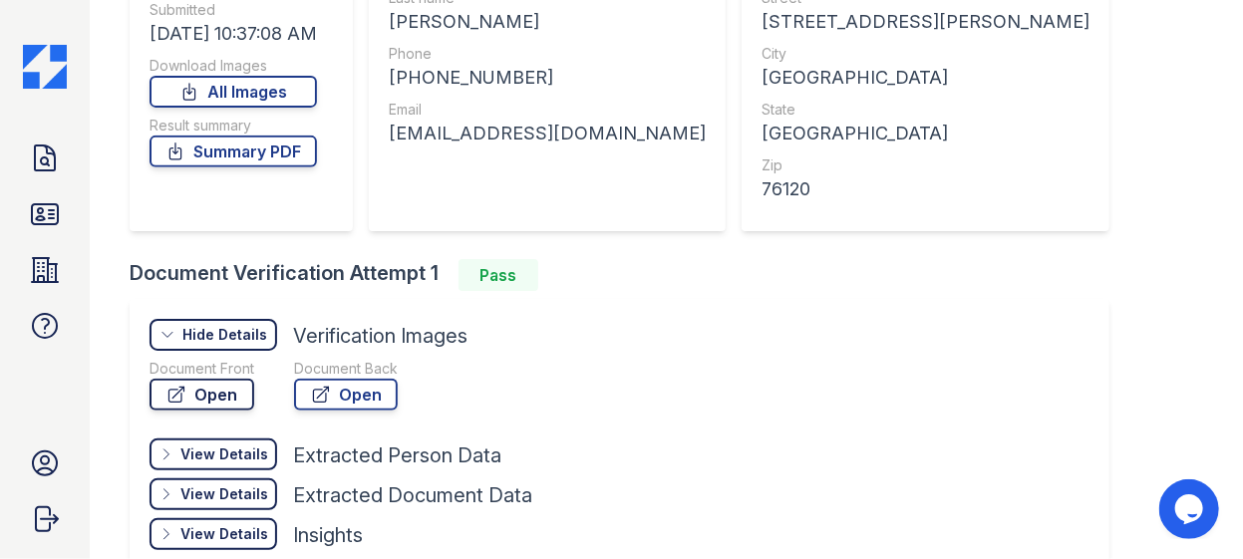
click at [245, 381] on link "Open" at bounding box center [201, 395] width 105 height 32
click at [245, 150] on link "Summary PDF" at bounding box center [232, 152] width 167 height 32
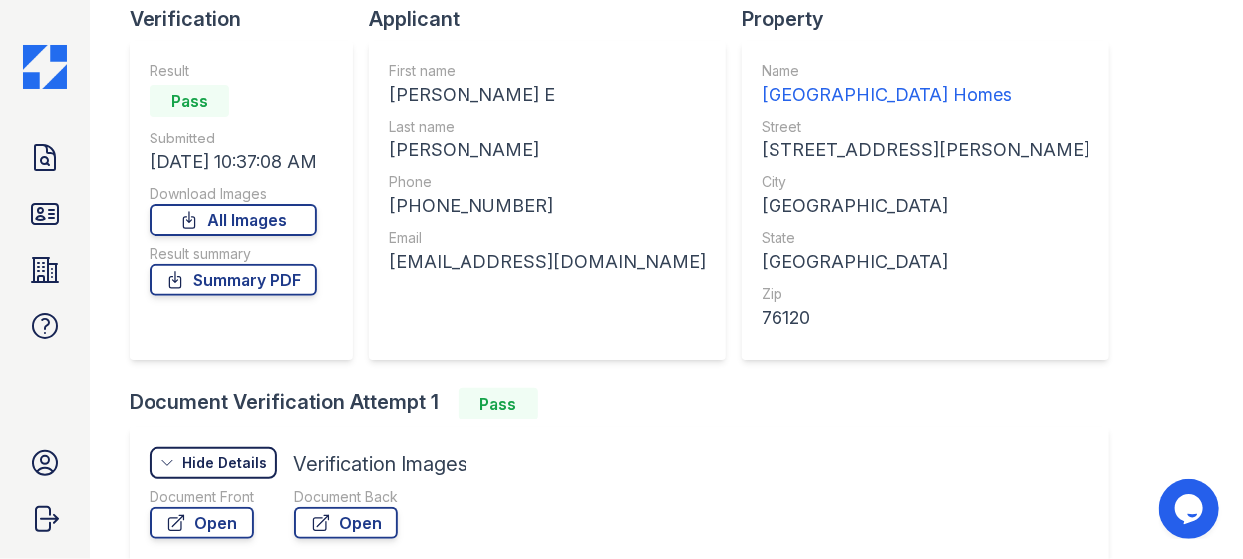
scroll to position [0, 0]
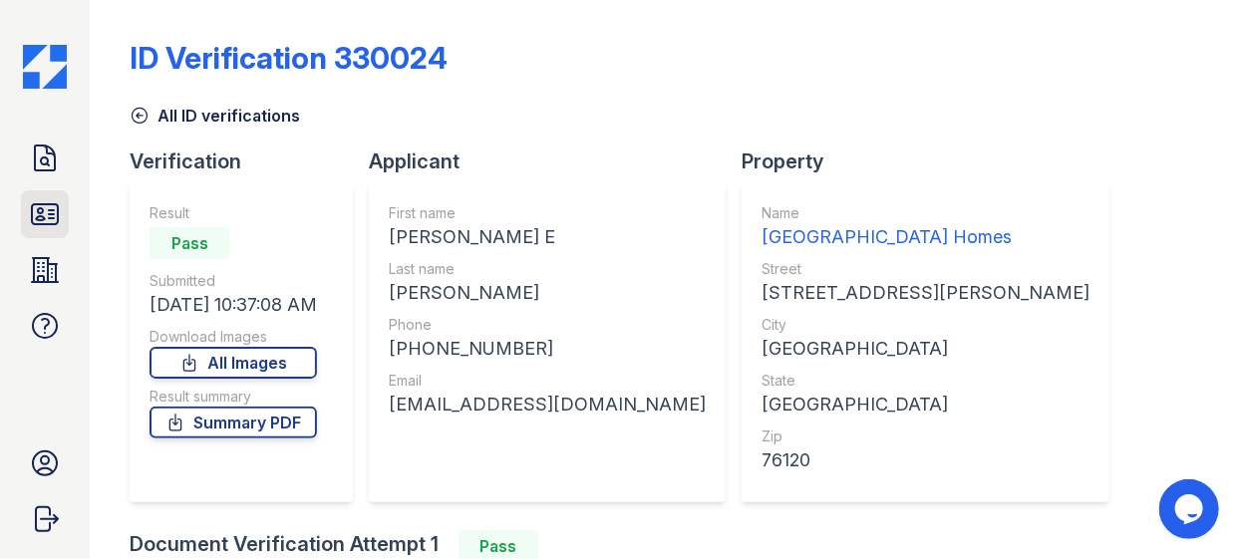
click at [32, 205] on icon at bounding box center [45, 214] width 26 height 20
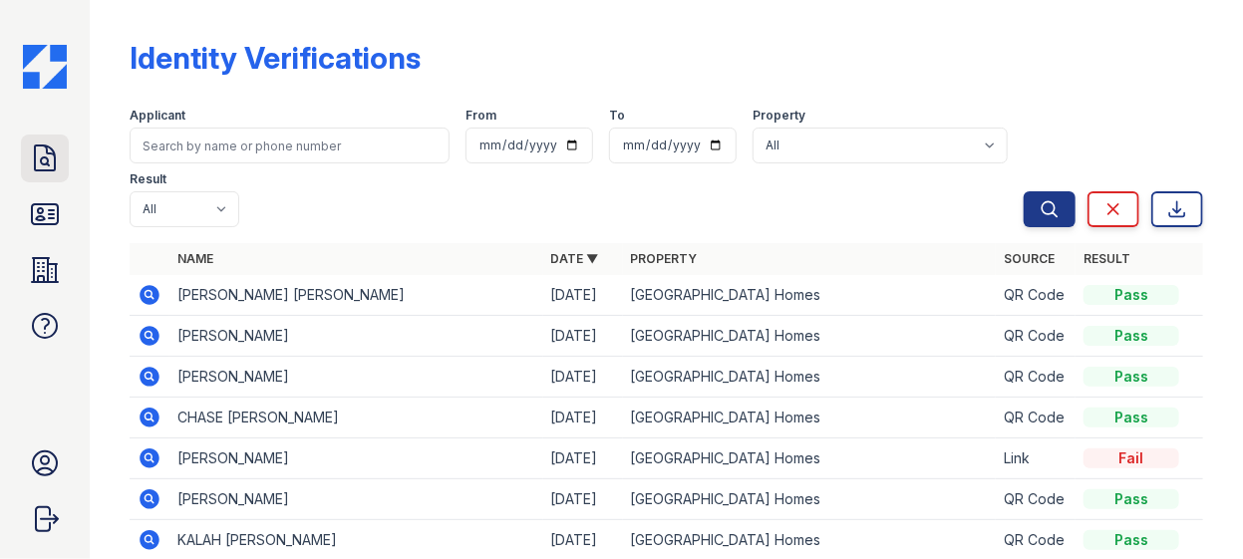
click at [42, 171] on icon at bounding box center [45, 159] width 32 height 32
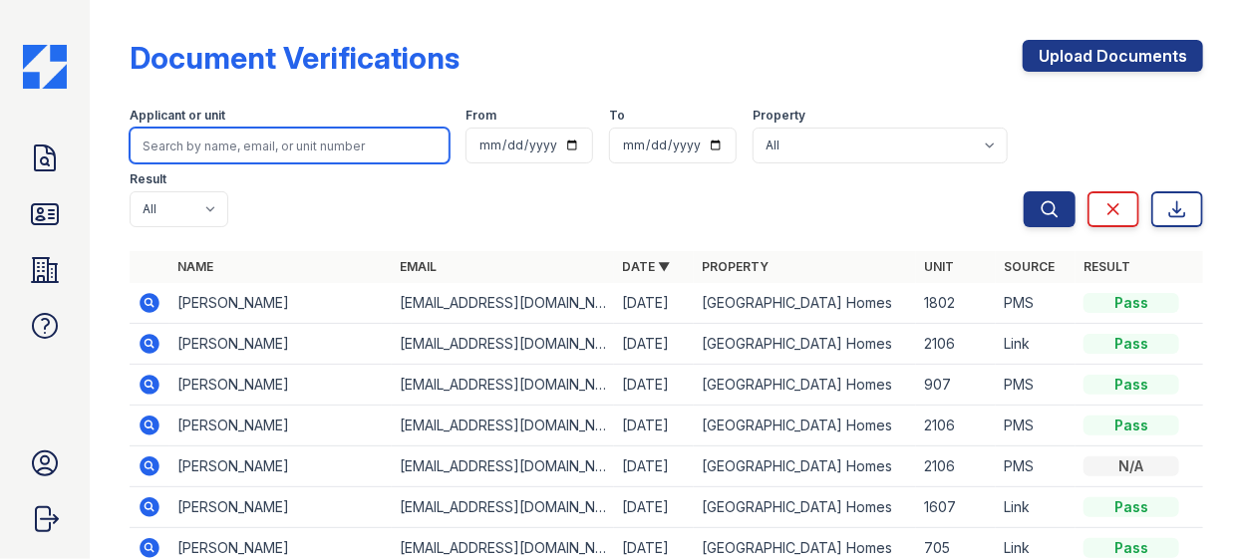
click at [255, 161] on input "search" at bounding box center [290, 146] width 320 height 36
type input "white"
click at [1024, 191] on button "Search" at bounding box center [1050, 209] width 52 height 36
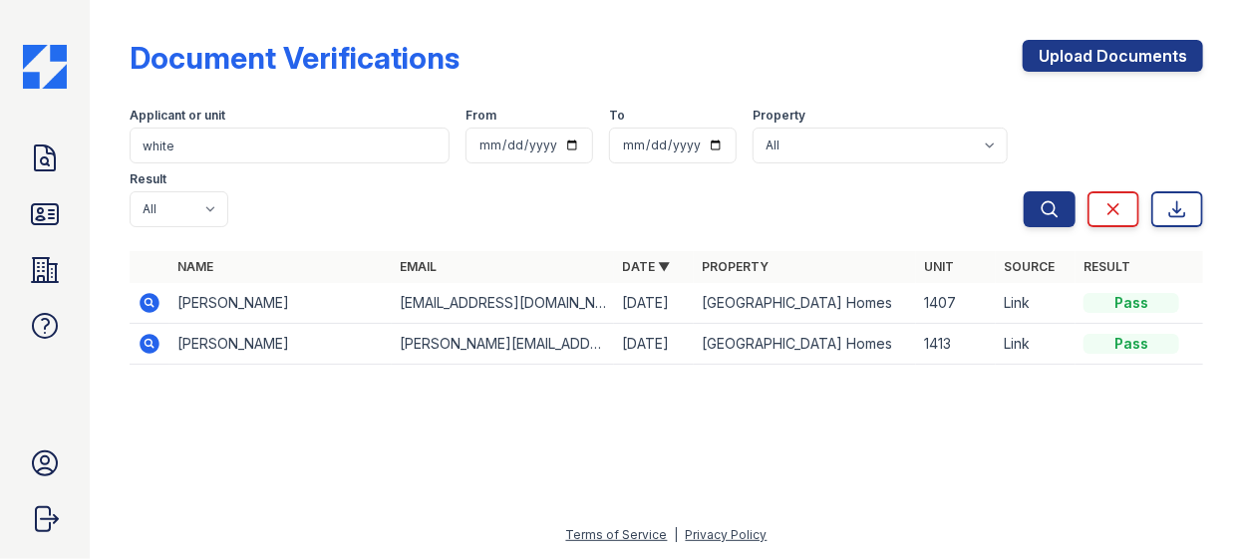
click at [156, 332] on icon at bounding box center [150, 344] width 24 height 24
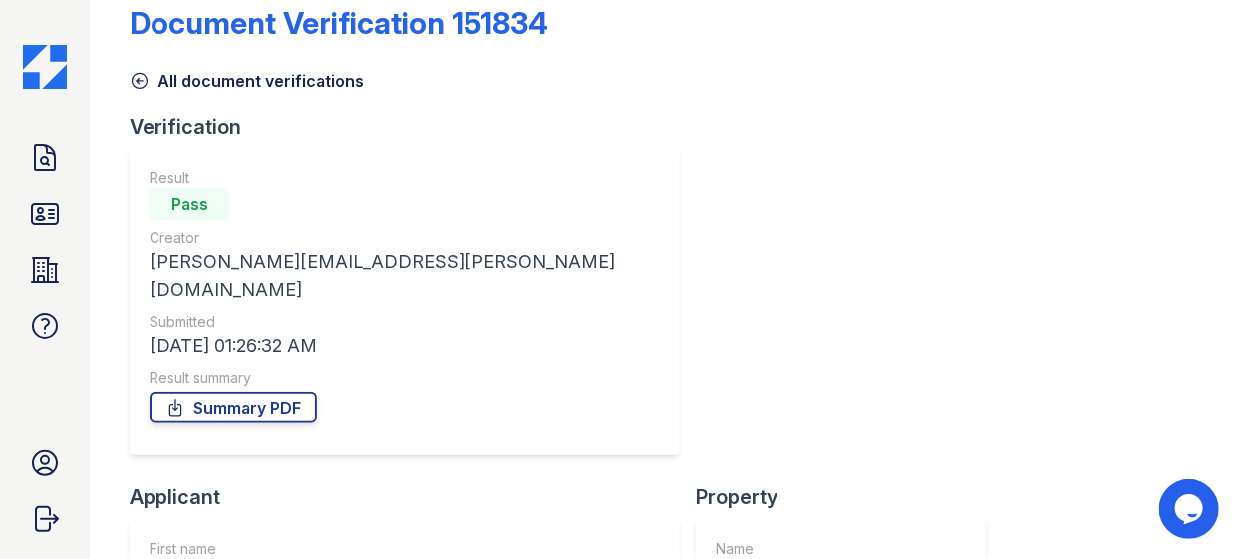
scroll to position [90, 0]
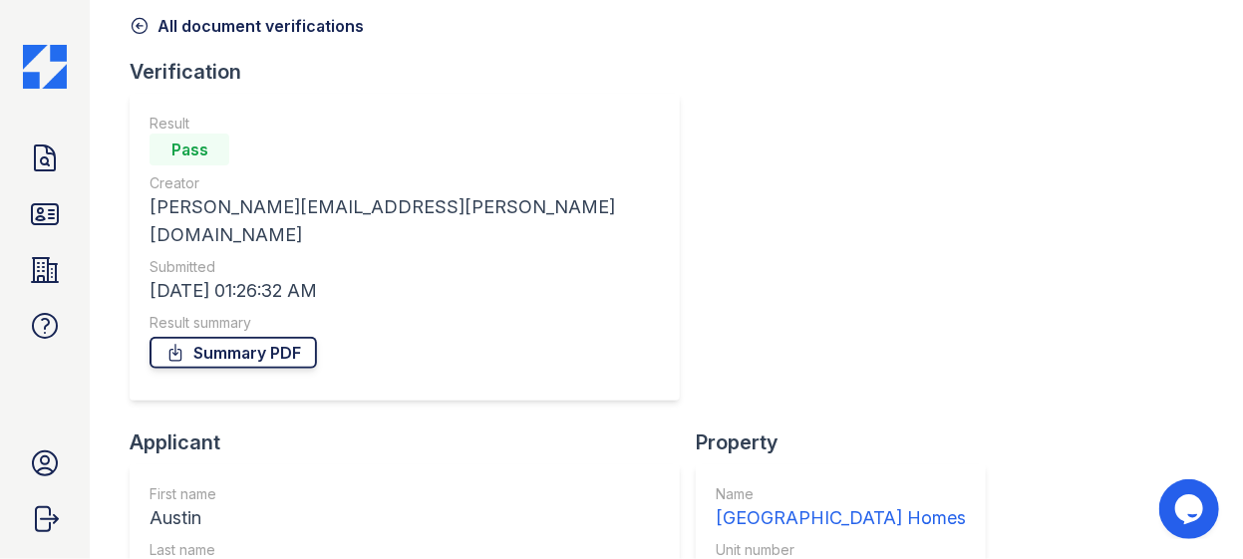
click at [271, 337] on link "Summary PDF" at bounding box center [232, 353] width 167 height 32
click at [38, 198] on icon at bounding box center [45, 214] width 32 height 32
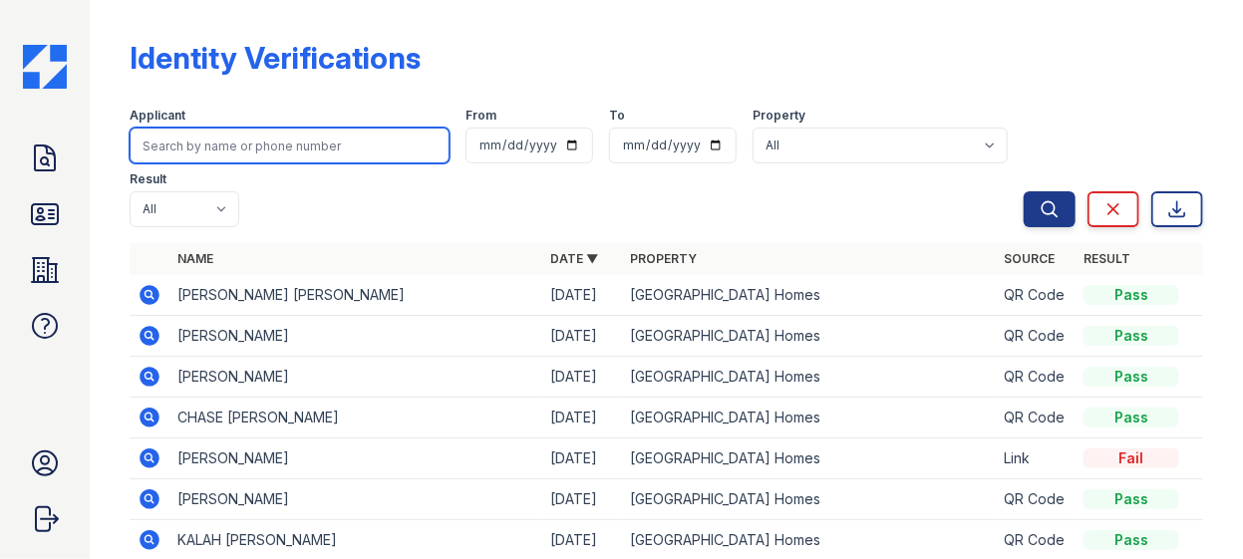
click at [258, 153] on input "search" at bounding box center [290, 146] width 320 height 36
type input "[PERSON_NAME]"
click at [1024, 191] on button "Search" at bounding box center [1050, 209] width 52 height 36
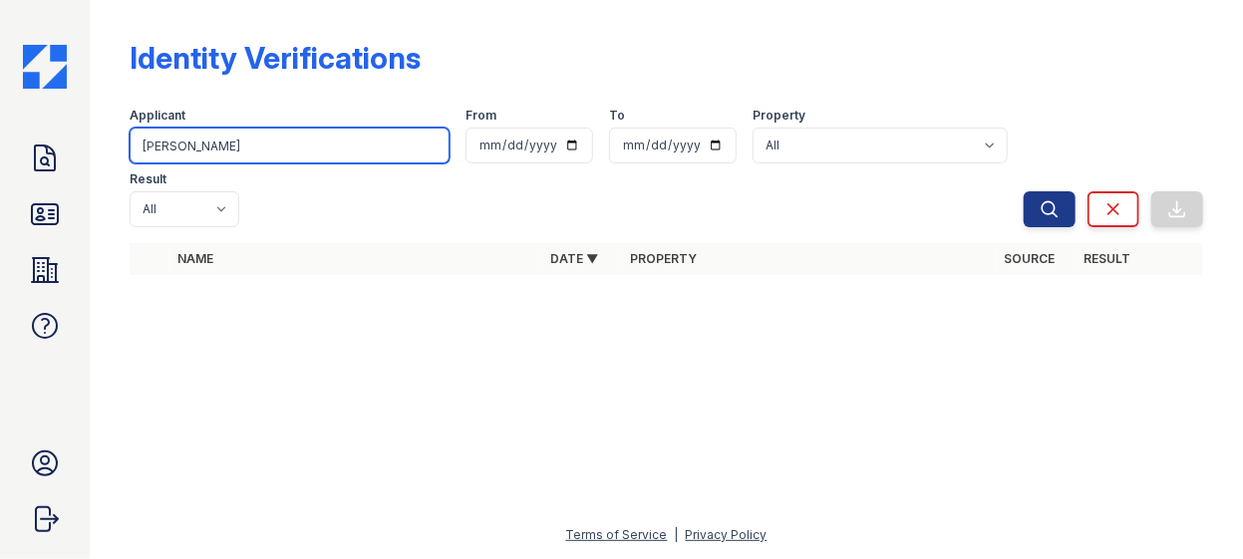
click at [313, 147] on input "[PERSON_NAME]" at bounding box center [290, 146] width 320 height 36
click at [302, 144] on input "[PERSON_NAME]" at bounding box center [290, 146] width 320 height 36
click at [307, 146] on input "[PERSON_NAME]" at bounding box center [290, 146] width 320 height 36
click at [308, 146] on input "search" at bounding box center [290, 146] width 320 height 36
type input "[PERSON_NAME]"
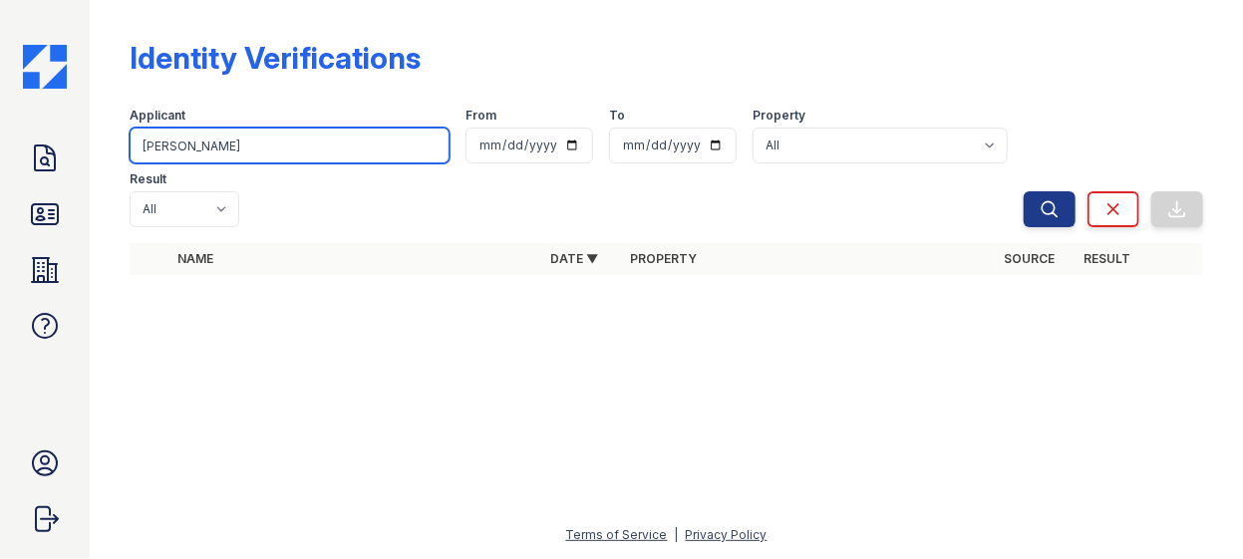
click at [1024, 191] on button "Search" at bounding box center [1050, 209] width 52 height 36
